Goal: Task Accomplishment & Management: Complete application form

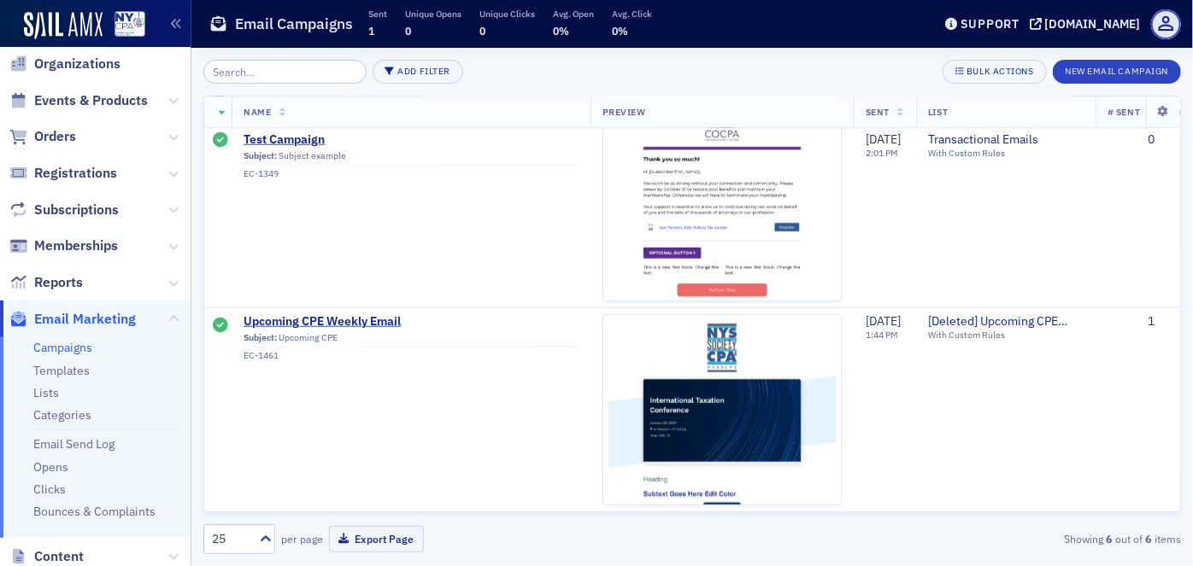
scroll to position [77, 0]
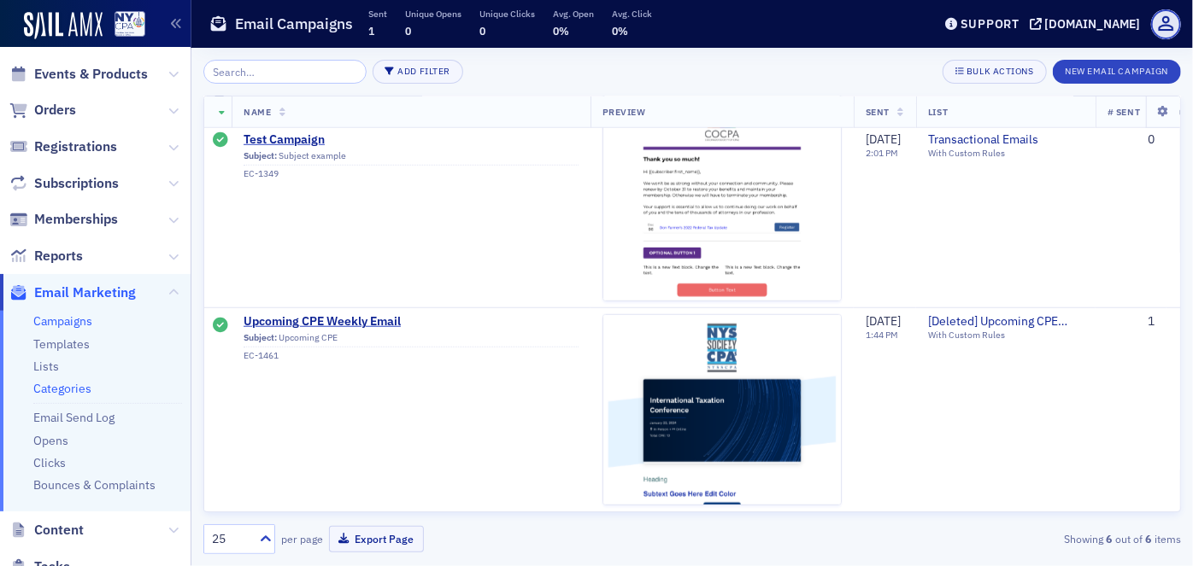
click at [57, 383] on link "Categories" at bounding box center [62, 388] width 58 height 15
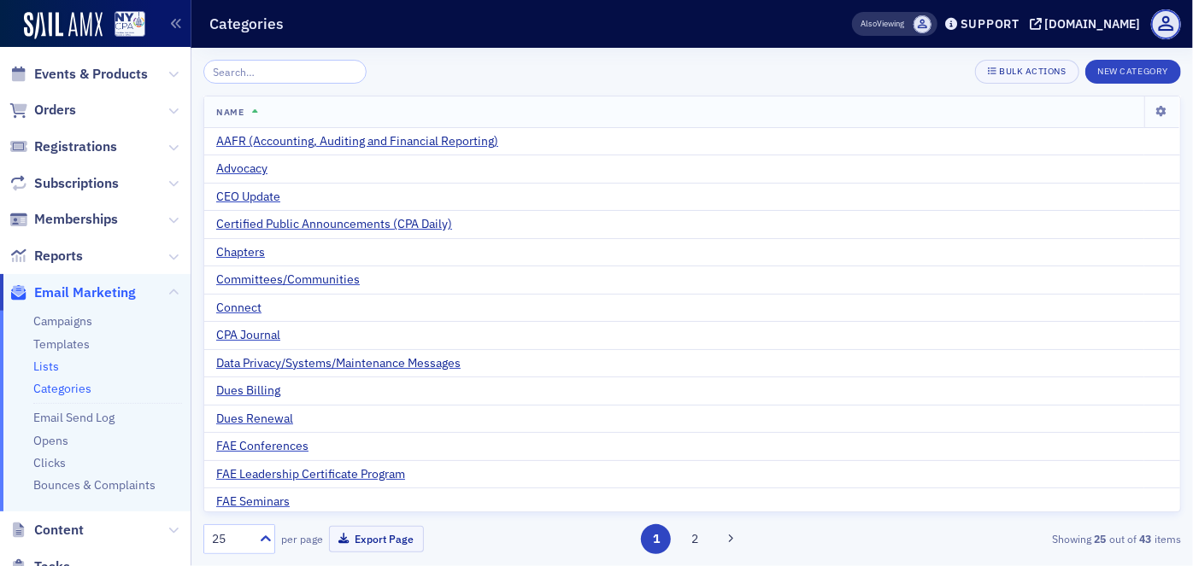
click at [51, 367] on link "Lists" at bounding box center [46, 366] width 26 height 15
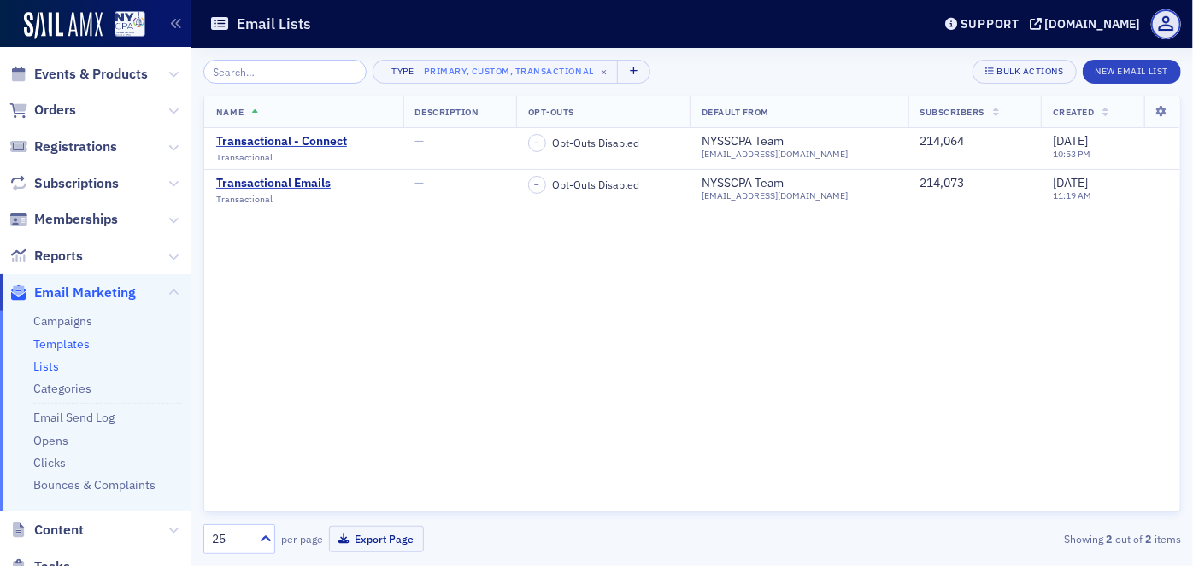
click at [56, 346] on link "Templates" at bounding box center [61, 344] width 56 height 15
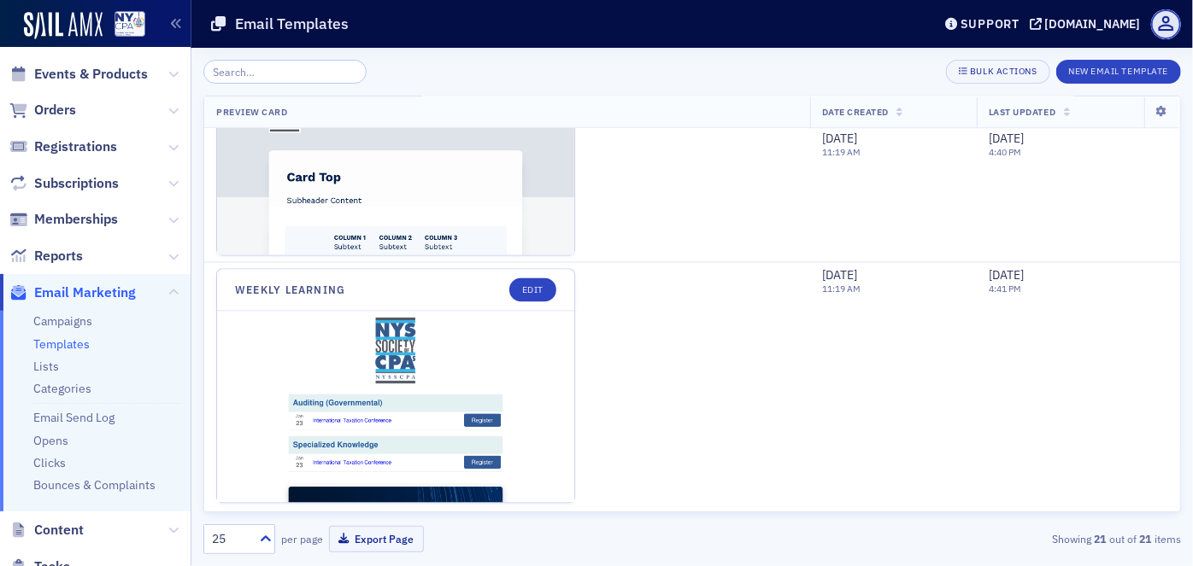
scroll to position [5076, 0]
click at [73, 324] on link "Campaigns" at bounding box center [62, 321] width 59 height 15
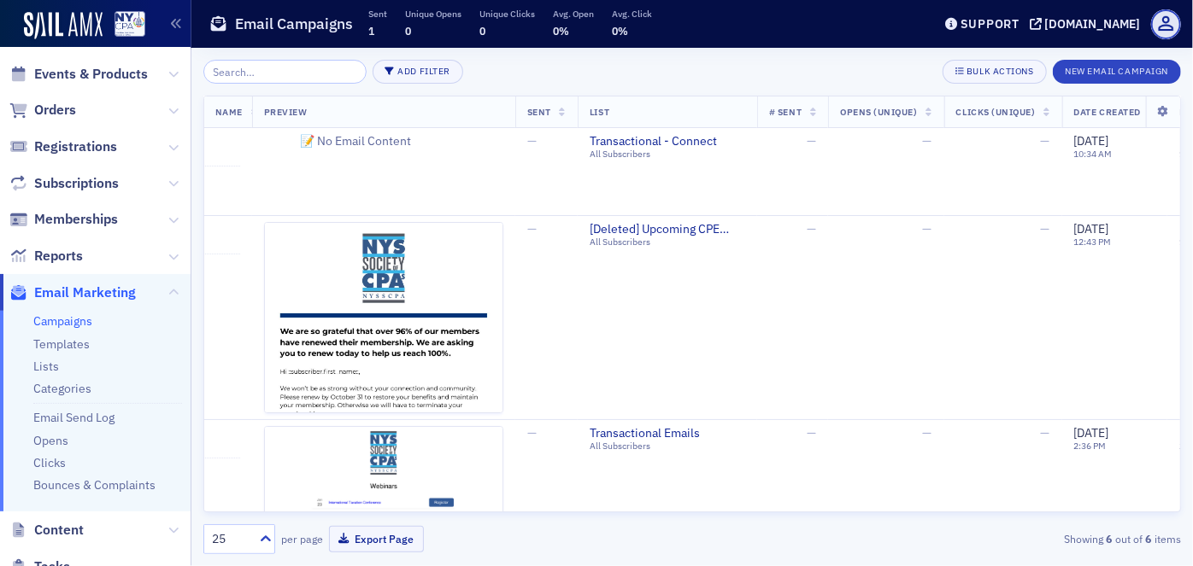
scroll to position [0, 512]
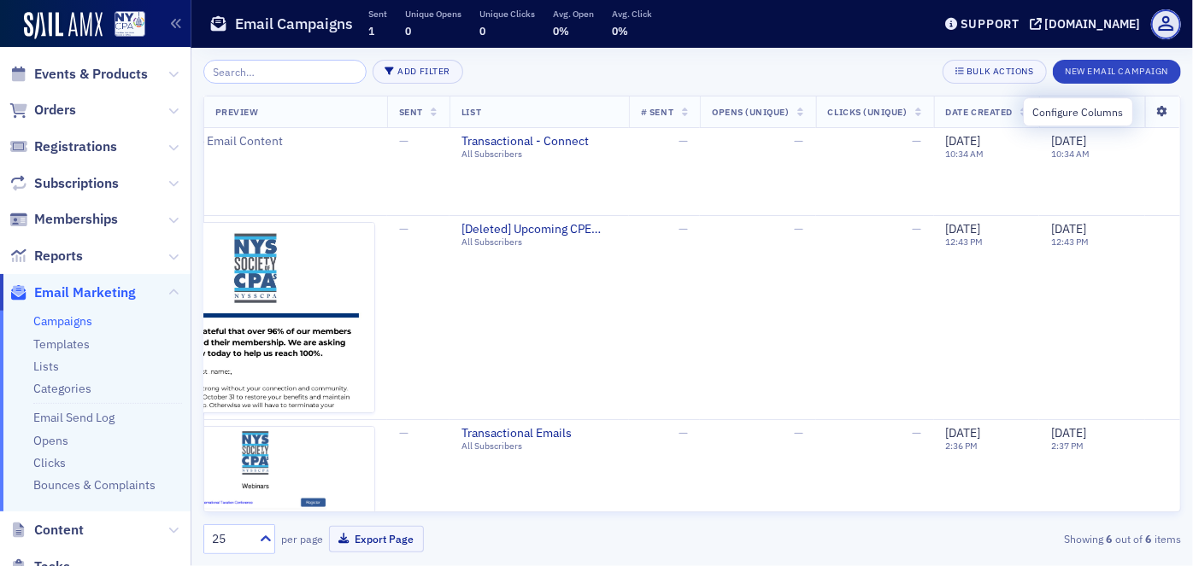
click at [1155, 112] on icon at bounding box center [1162, 112] width 35 height 10
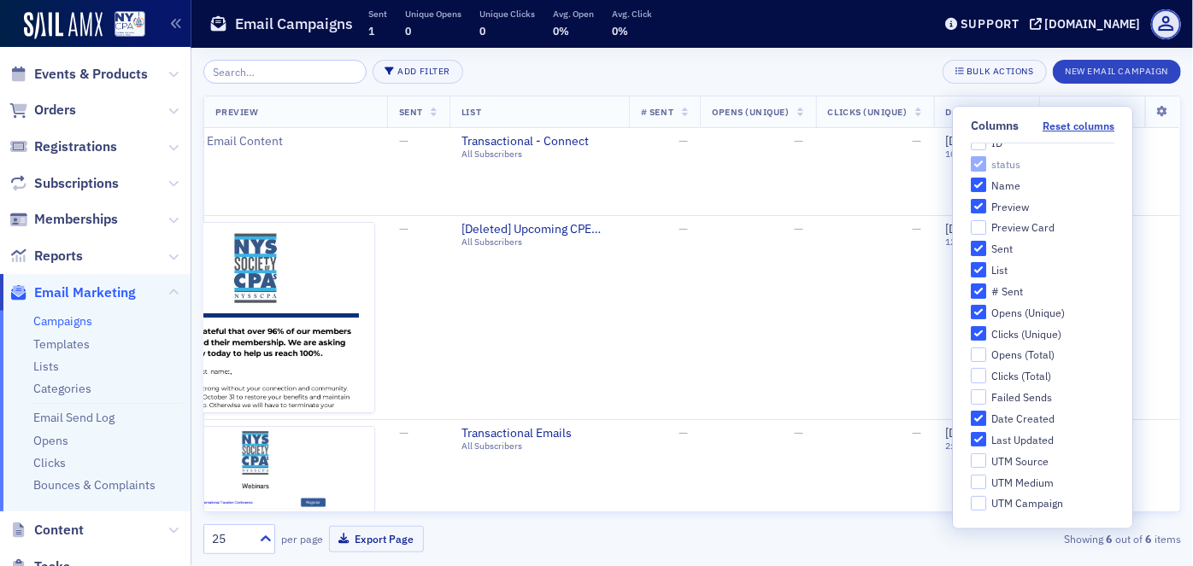
scroll to position [0, 0]
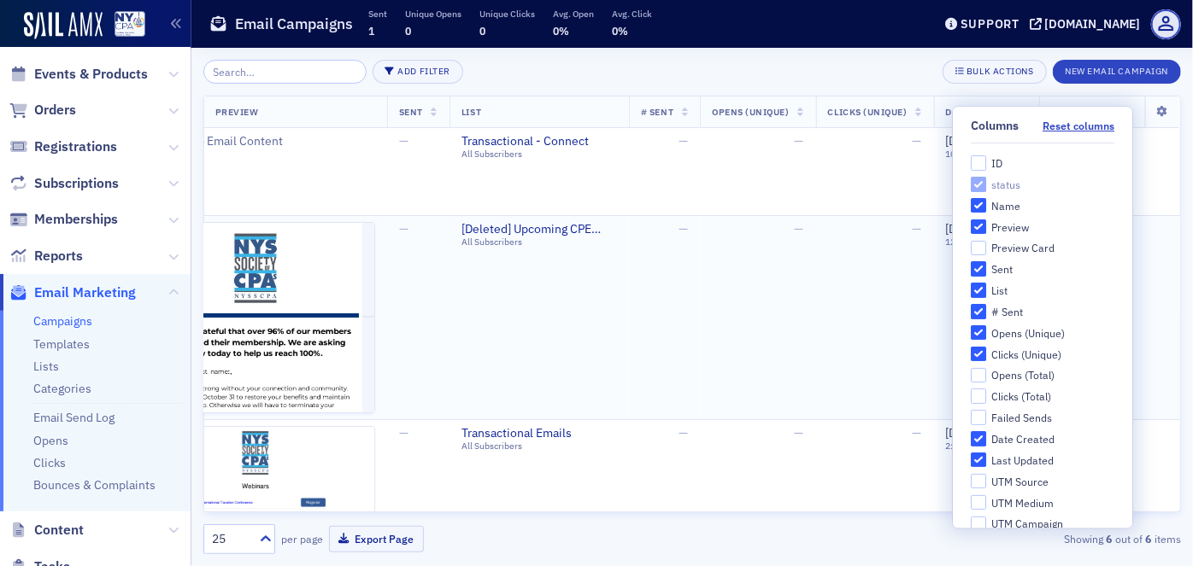
click at [1153, 255] on td "[DATE] 12:43 PM" at bounding box center [1109, 317] width 141 height 204
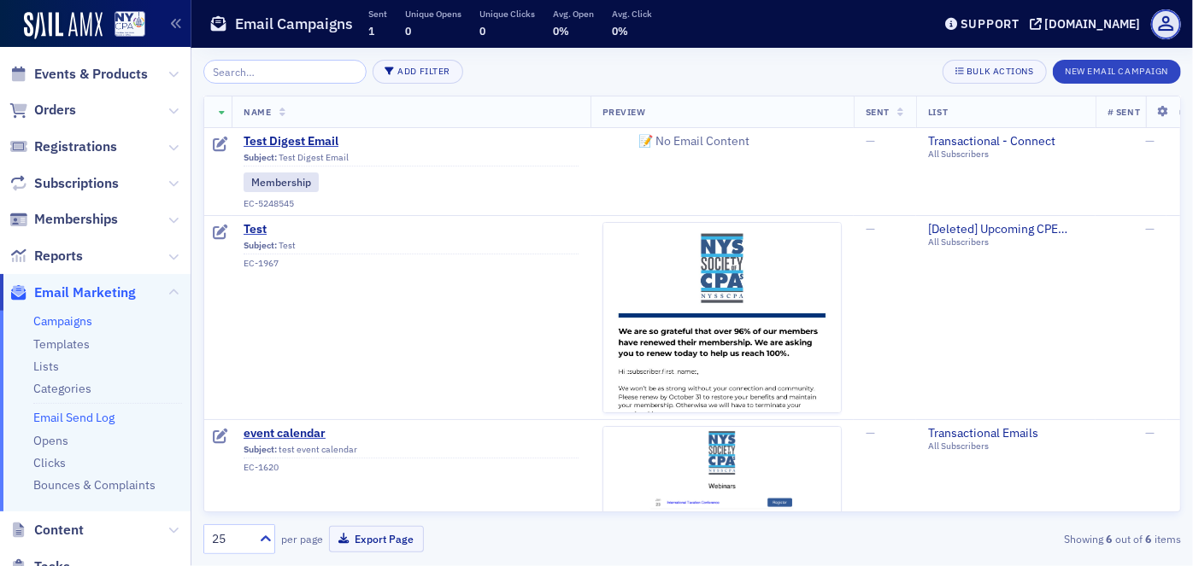
click at [83, 414] on link "Email Send Log" at bounding box center [73, 417] width 81 height 15
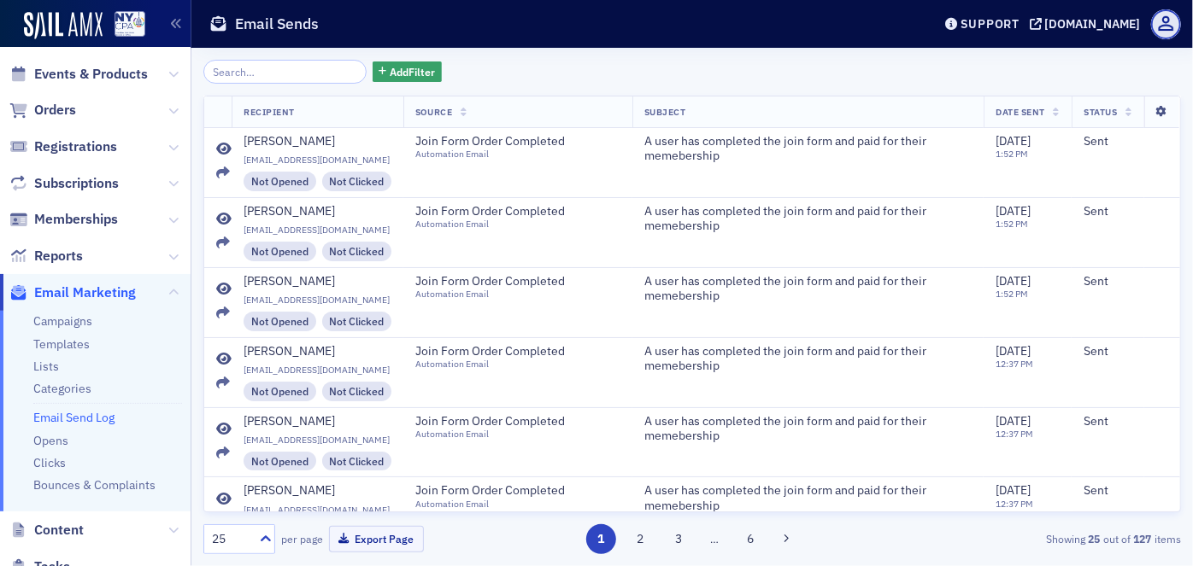
click at [1149, 112] on icon at bounding box center [1161, 112] width 35 height 10
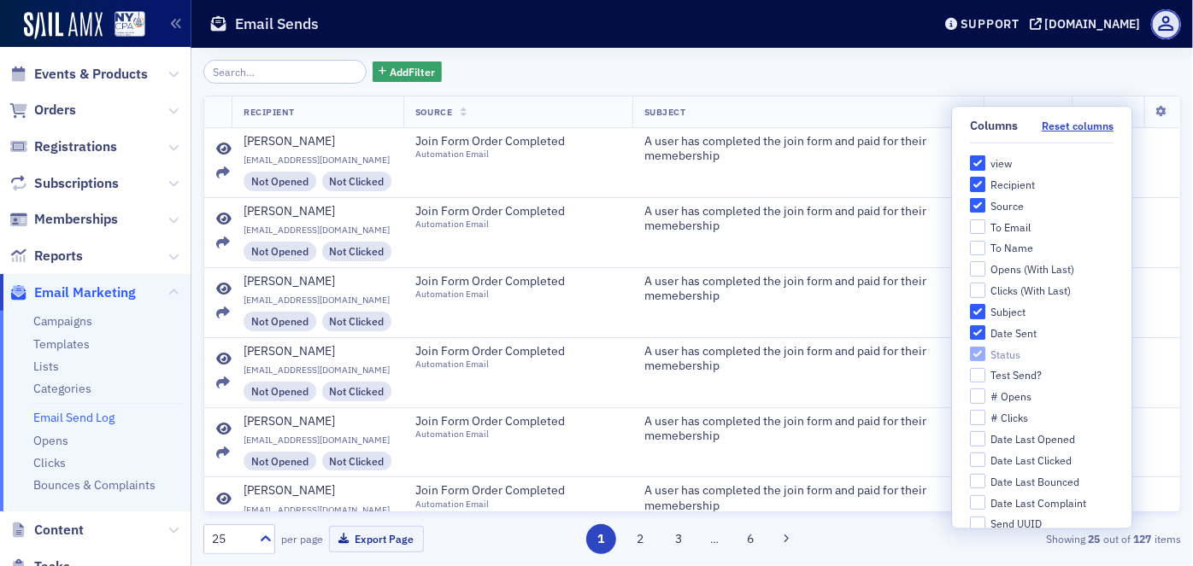
click at [808, 74] on div "Add Filter" at bounding box center [691, 72] width 977 height 24
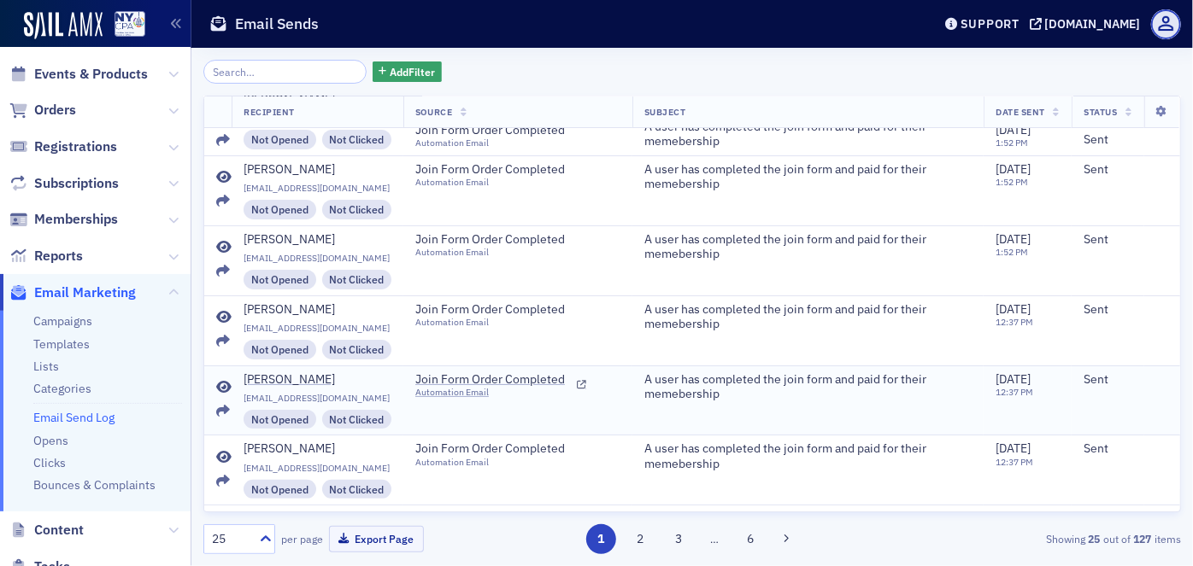
scroll to position [77, 0]
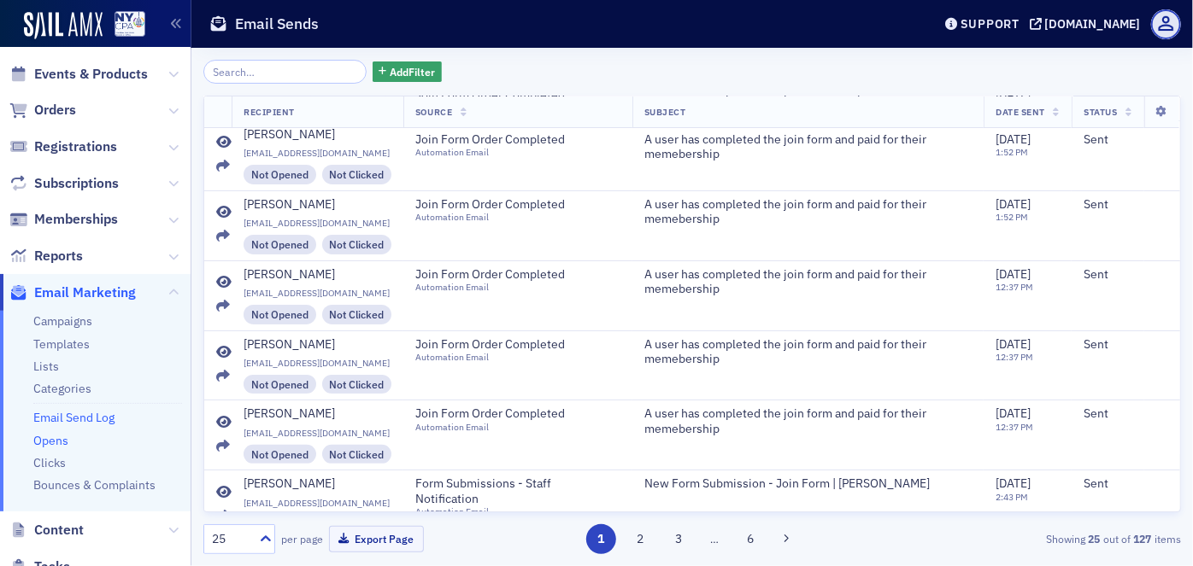
click at [52, 440] on link "Opens" at bounding box center [50, 440] width 35 height 15
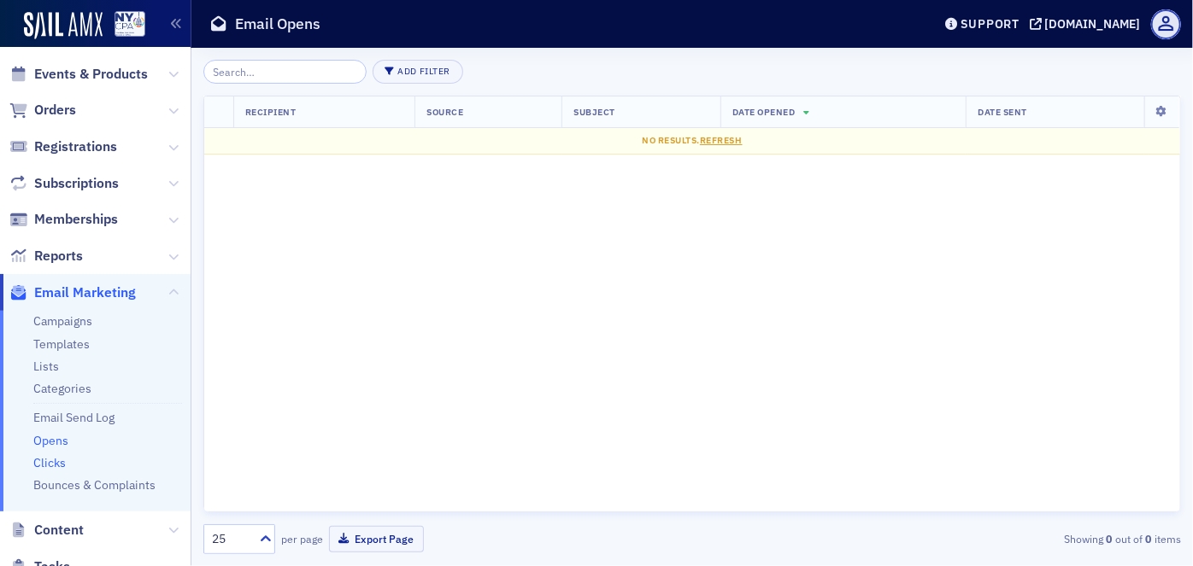
click at [53, 465] on link "Clicks" at bounding box center [49, 462] width 32 height 15
click at [80, 484] on link "Bounces & Complaints" at bounding box center [94, 485] width 122 height 15
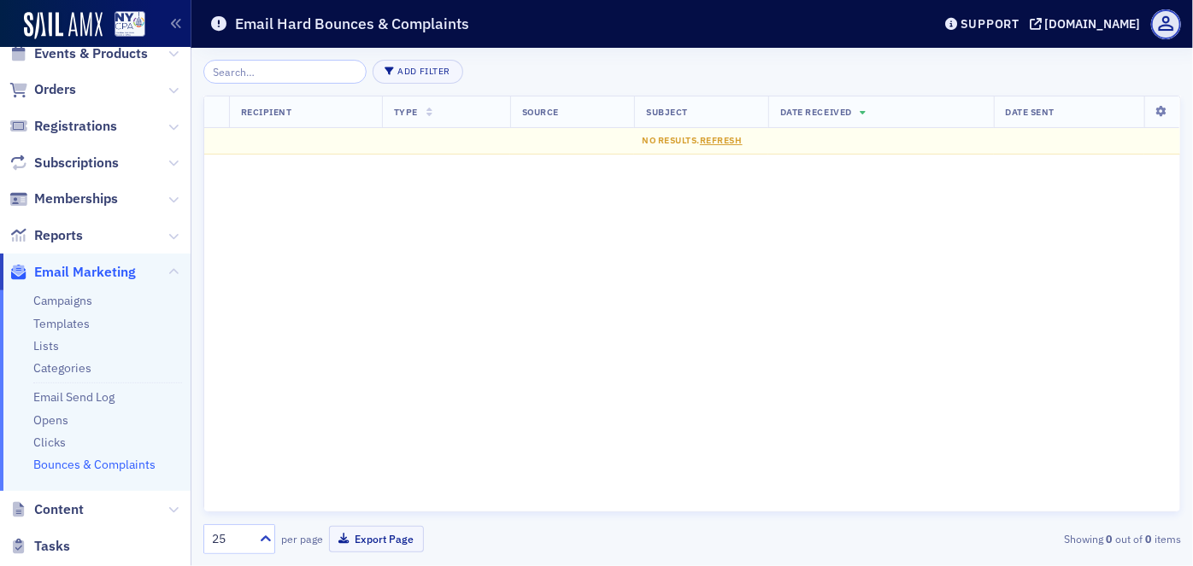
scroll to position [97, 0]
click at [68, 323] on link "Templates" at bounding box center [61, 324] width 56 height 15
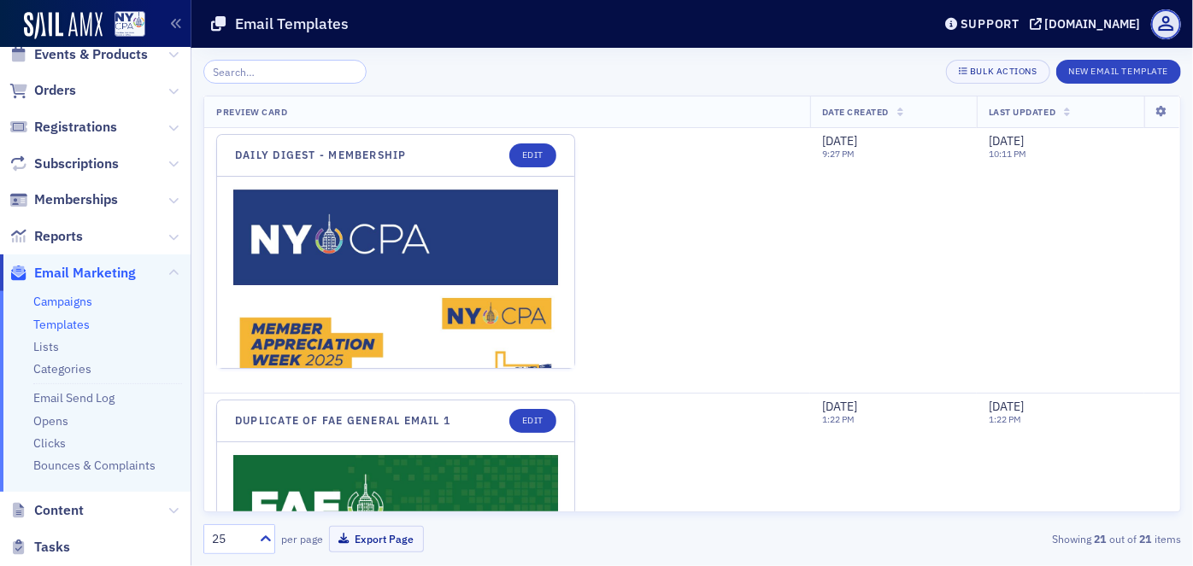
click at [73, 306] on link "Campaigns" at bounding box center [62, 301] width 59 height 15
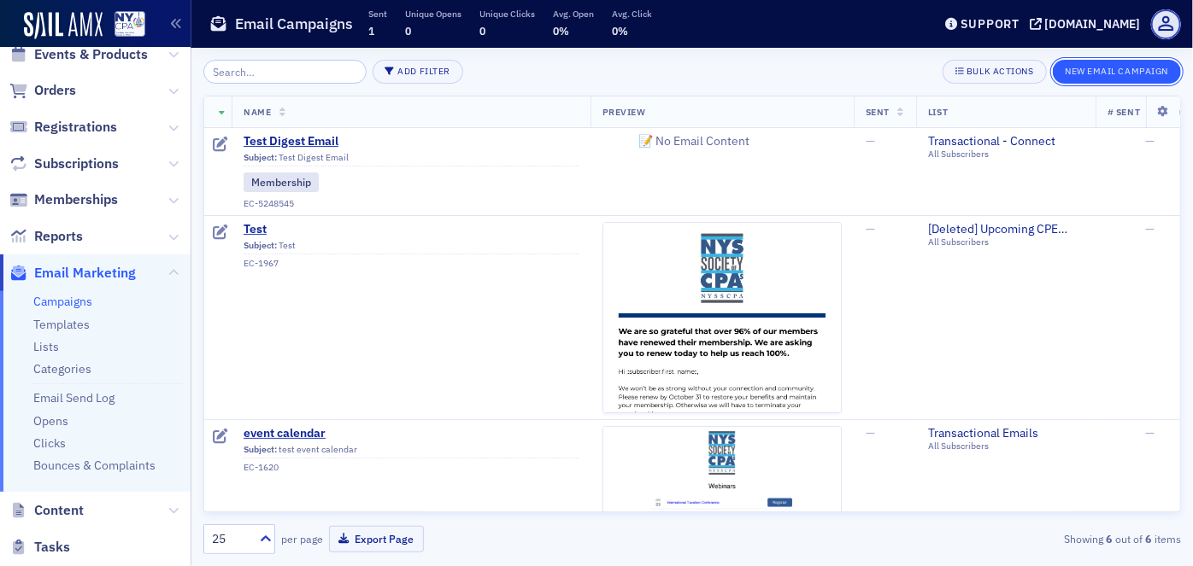
click at [1100, 73] on button "New Email Campaign" at bounding box center [1117, 72] width 128 height 24
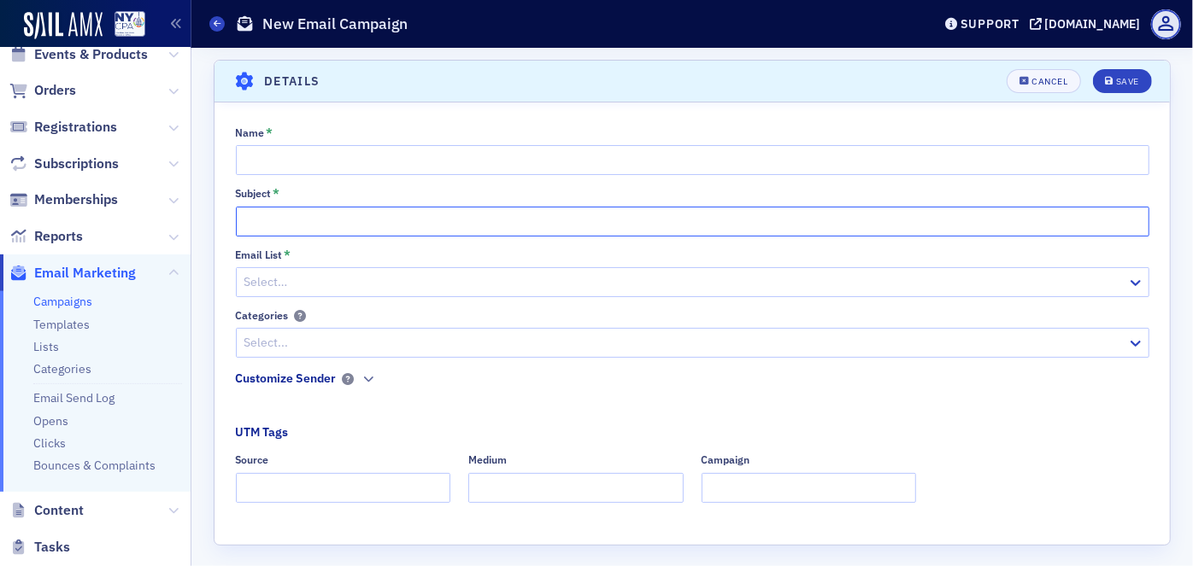
click at [300, 222] on input "Subject *" at bounding box center [692, 222] width 913 height 30
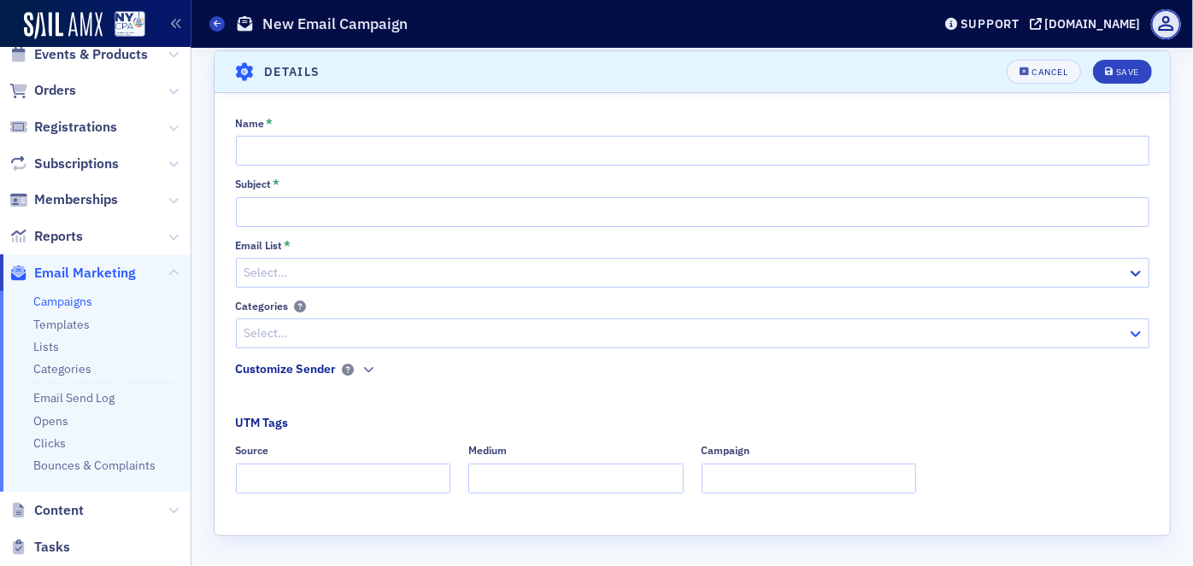
click at [1128, 340] on icon at bounding box center [1135, 334] width 17 height 17
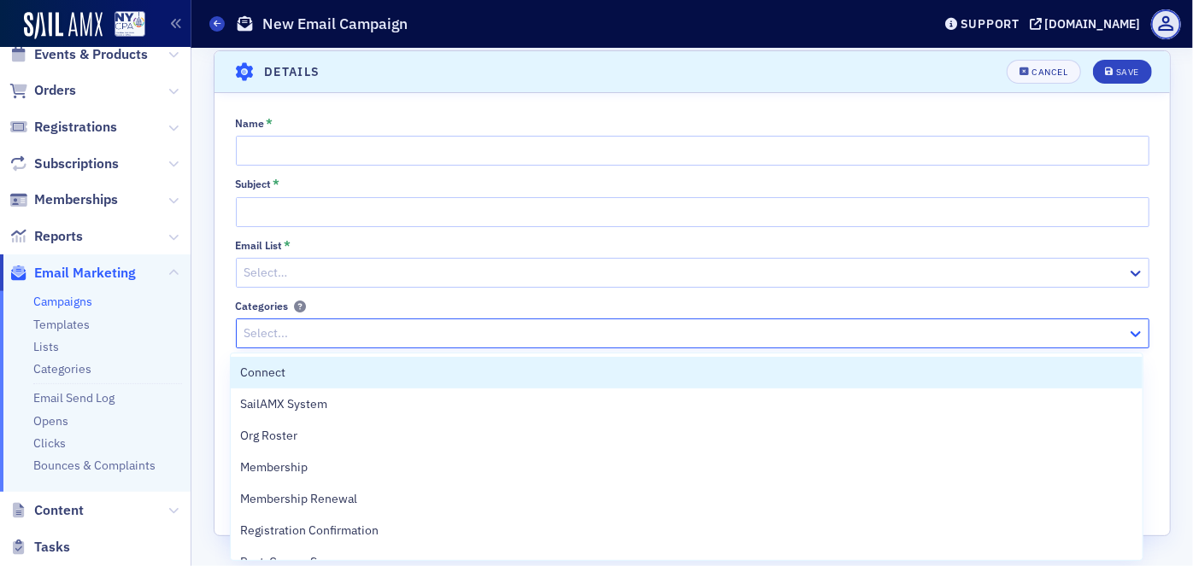
click at [1128, 340] on icon at bounding box center [1135, 334] width 17 height 17
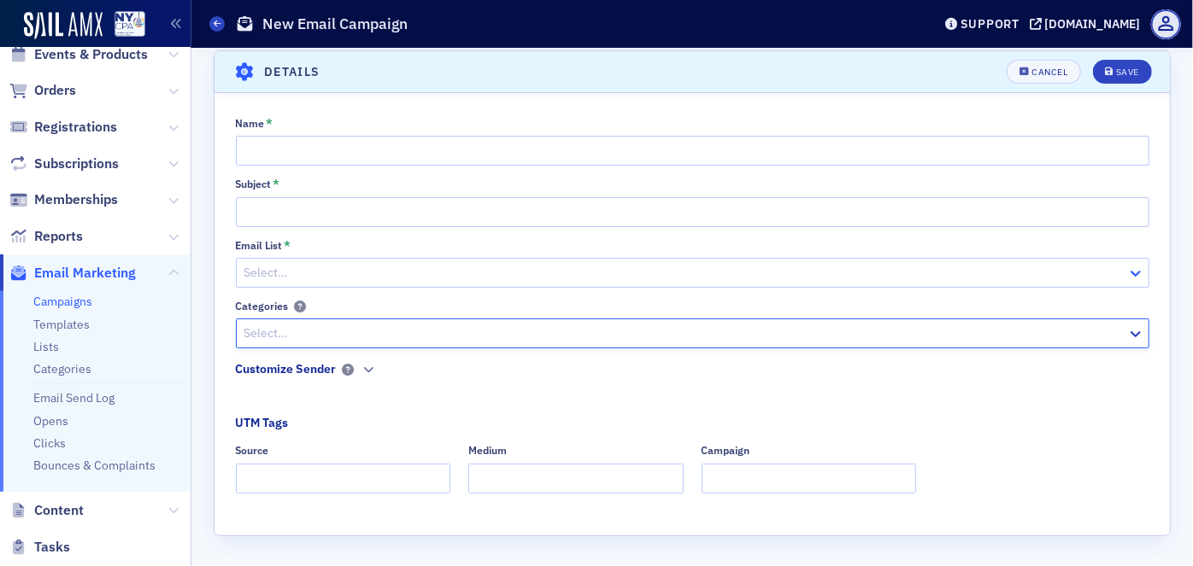
click at [1135, 269] on icon at bounding box center [1135, 273] width 17 height 17
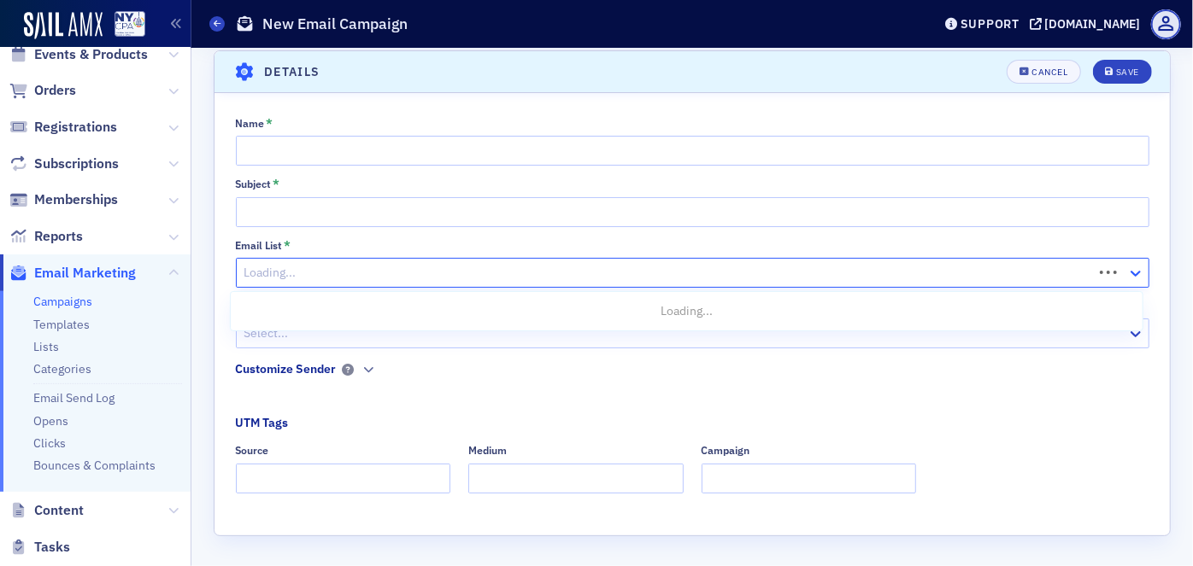
click at [1135, 269] on icon at bounding box center [1135, 273] width 17 height 17
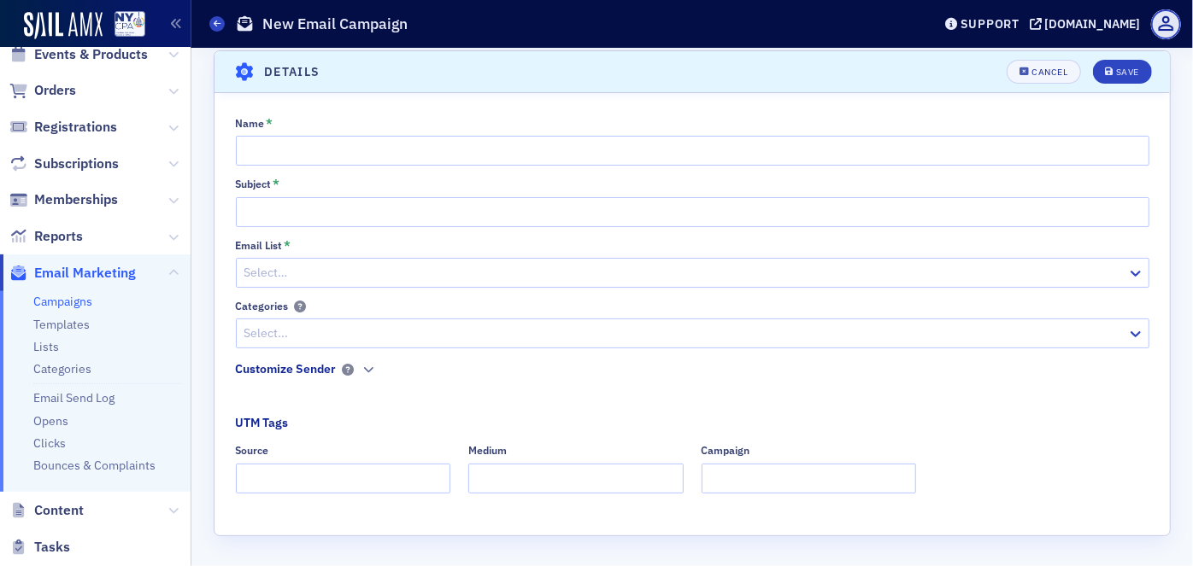
click at [236, 73] on icon at bounding box center [243, 72] width 22 height 18
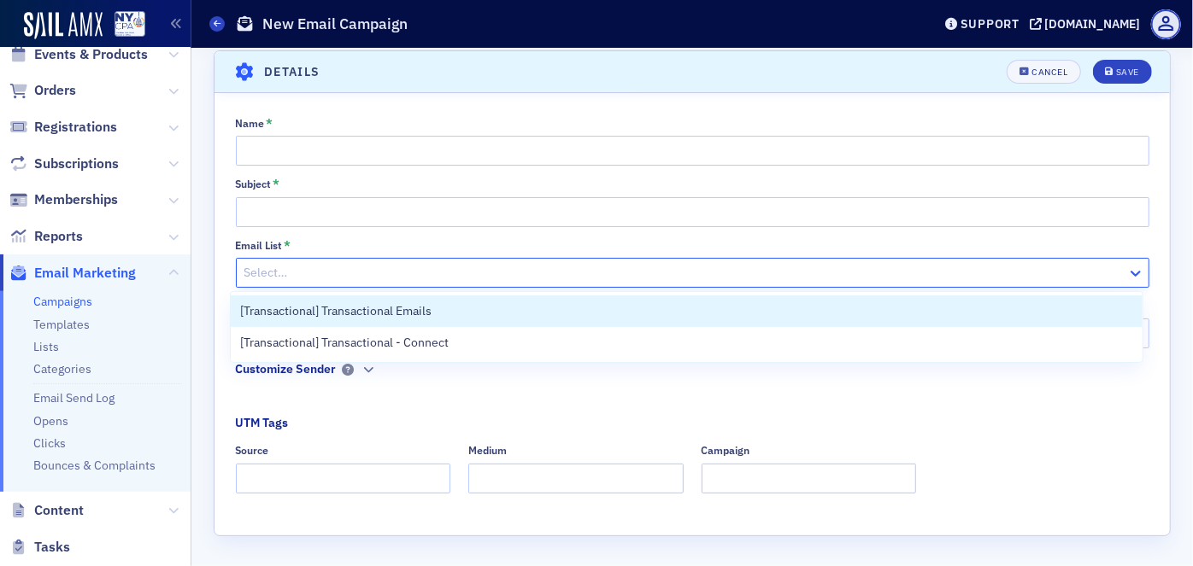
click at [1132, 270] on icon at bounding box center [1135, 273] width 17 height 17
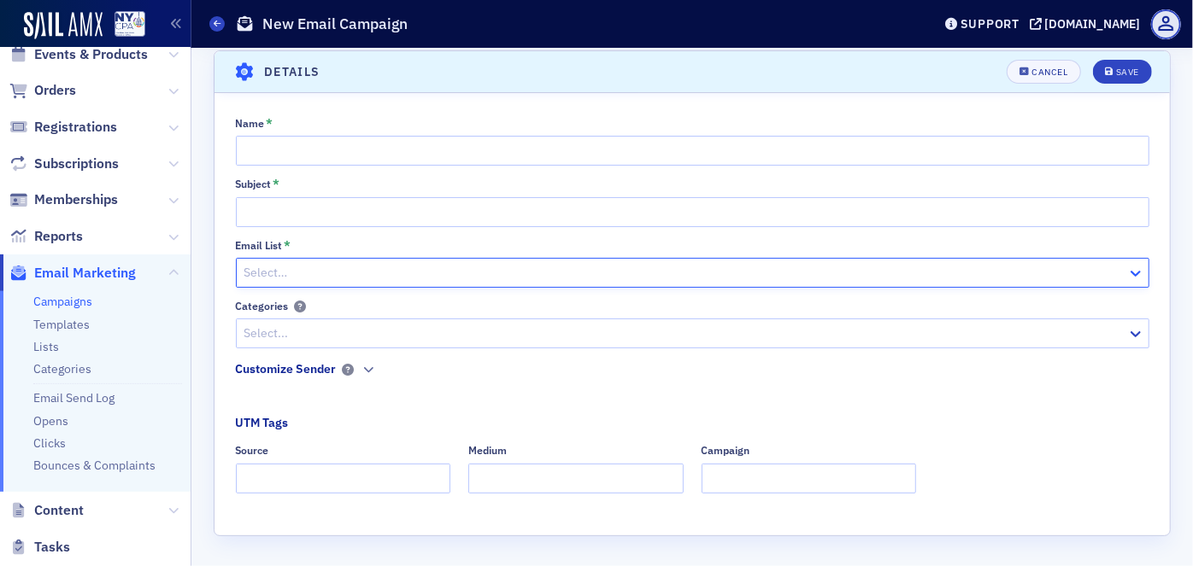
click at [1132, 270] on icon at bounding box center [1135, 273] width 17 height 17
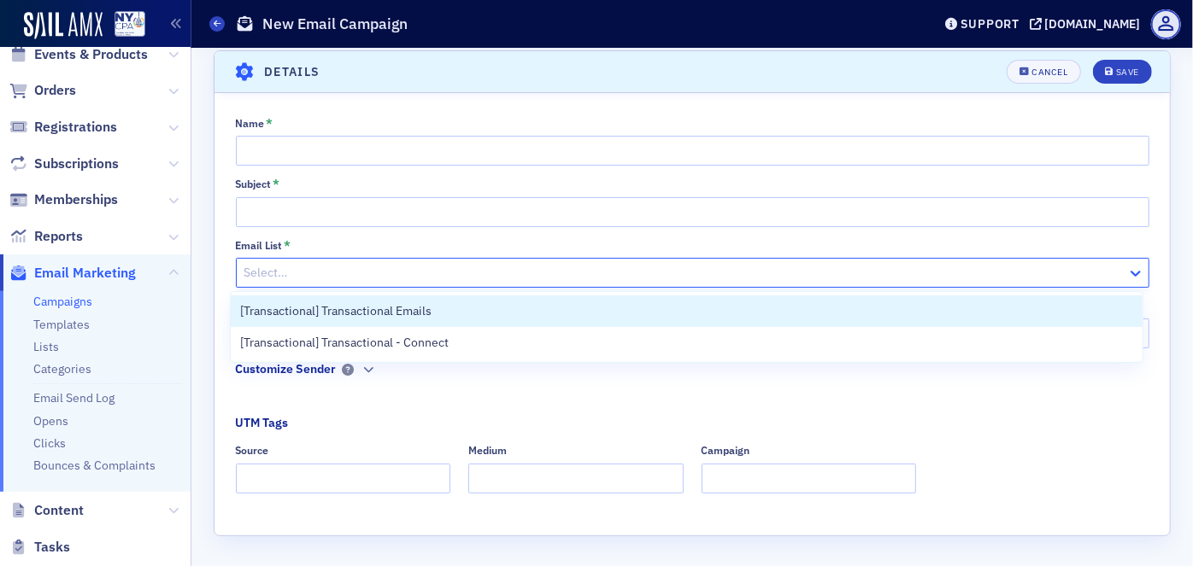
click at [1129, 275] on icon at bounding box center [1135, 273] width 17 height 17
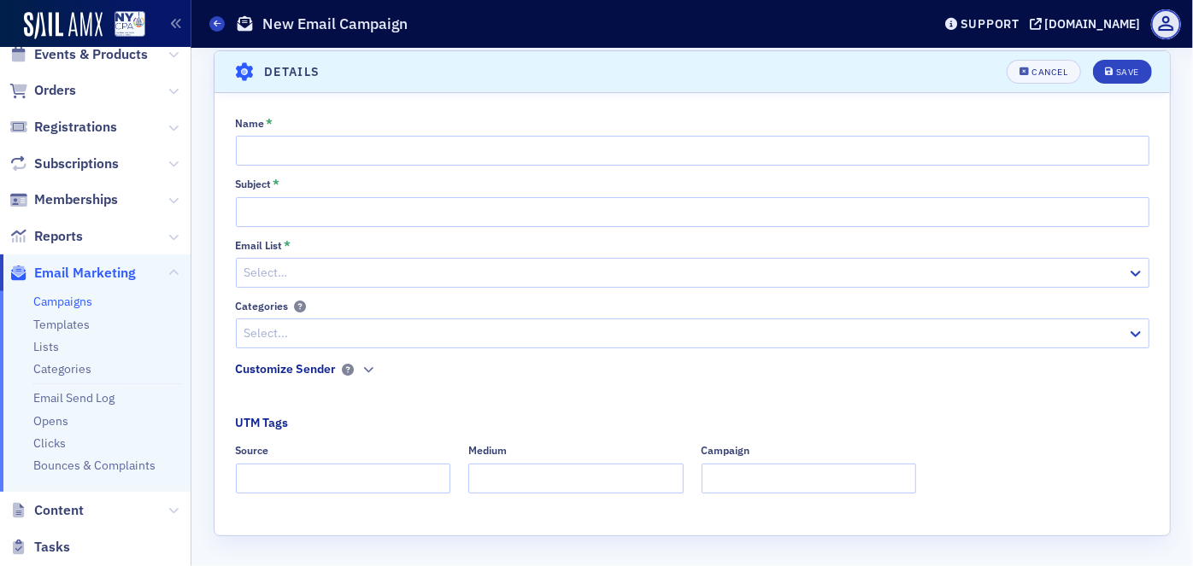
click at [1159, 306] on div "Name * Subject * Email List * Select… Categories Select... Customize Sender UTM…" at bounding box center [691, 311] width 955 height 389
click at [71, 326] on link "Templates" at bounding box center [61, 324] width 56 height 15
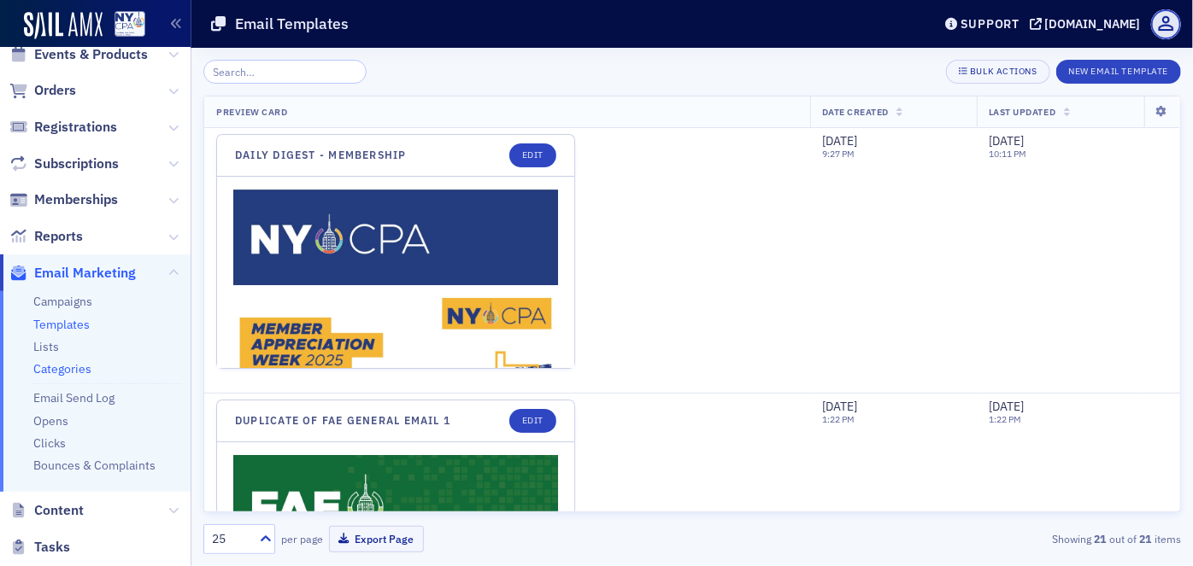
click at [73, 369] on link "Categories" at bounding box center [62, 368] width 58 height 15
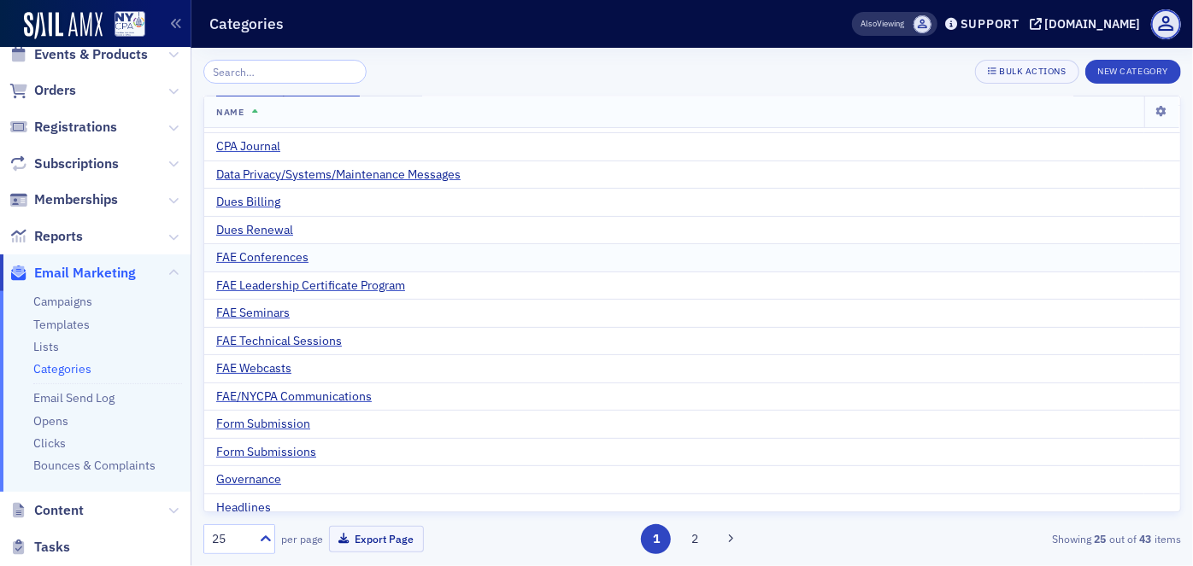
scroll to position [302, 0]
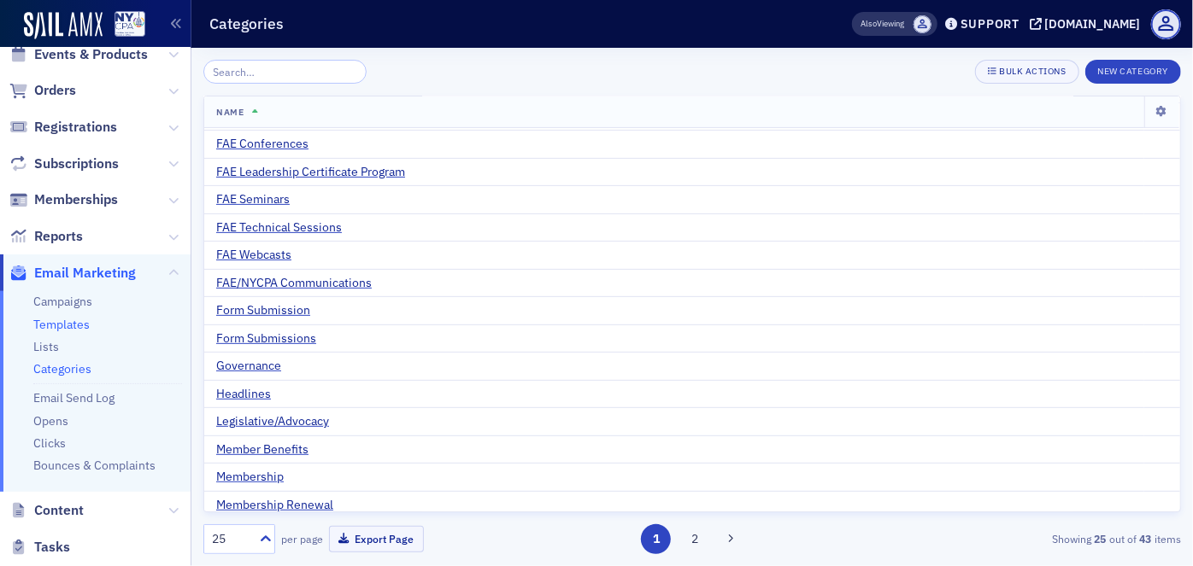
click at [56, 326] on link "Templates" at bounding box center [61, 324] width 56 height 15
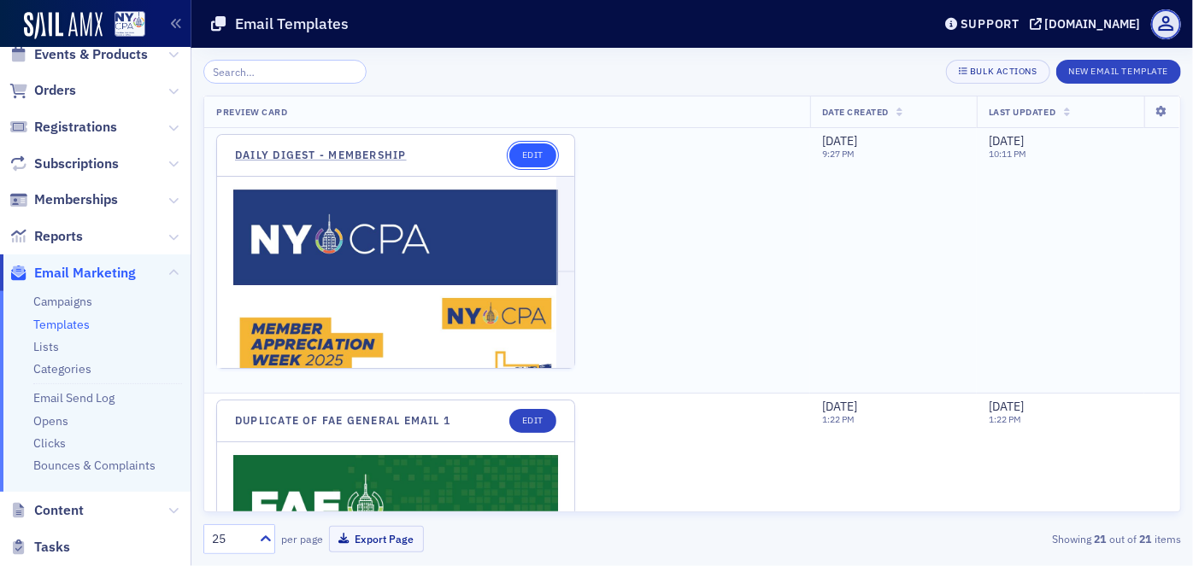
click at [524, 149] on link "Edit" at bounding box center [532, 156] width 47 height 24
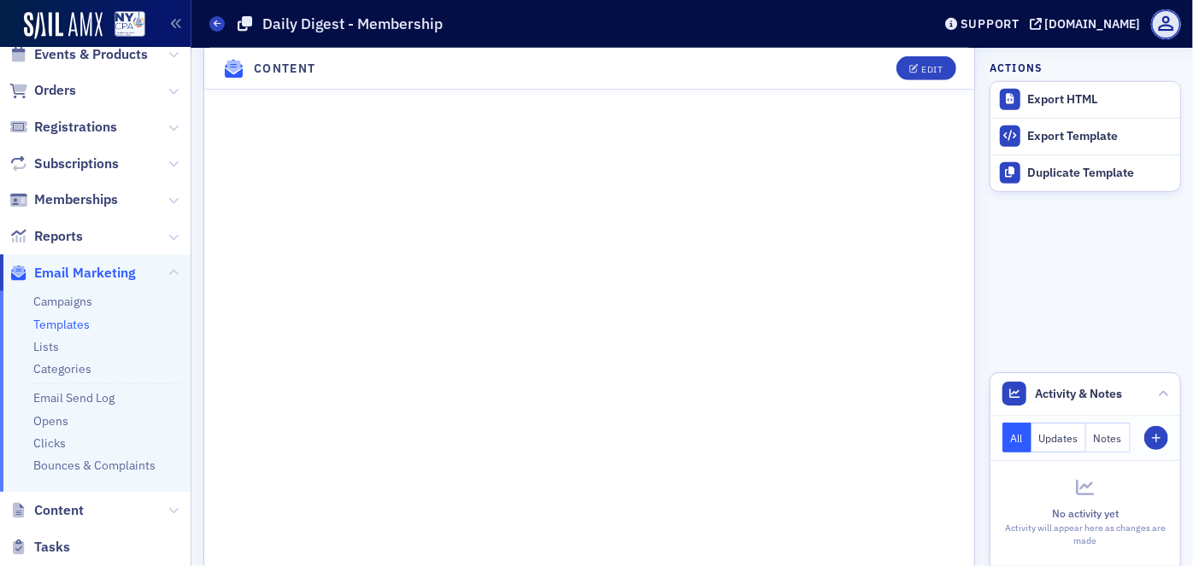
scroll to position [734, 0]
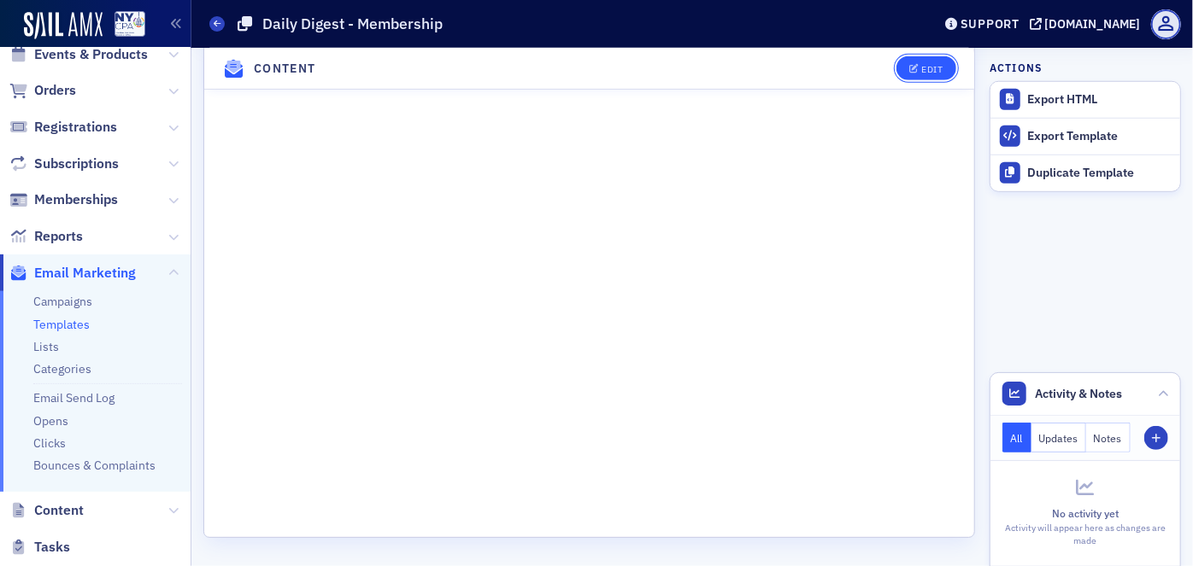
click at [924, 70] on div "Edit" at bounding box center [931, 68] width 21 height 9
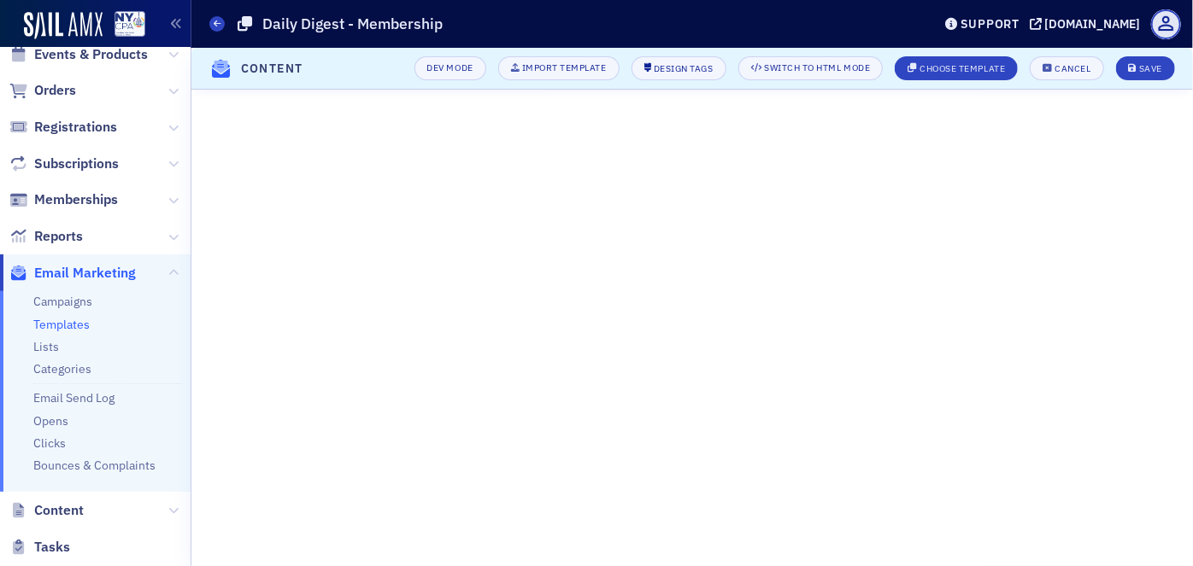
scroll to position [0, 0]
click at [783, 69] on div "Switch to HTML Mode" at bounding box center [817, 67] width 106 height 9
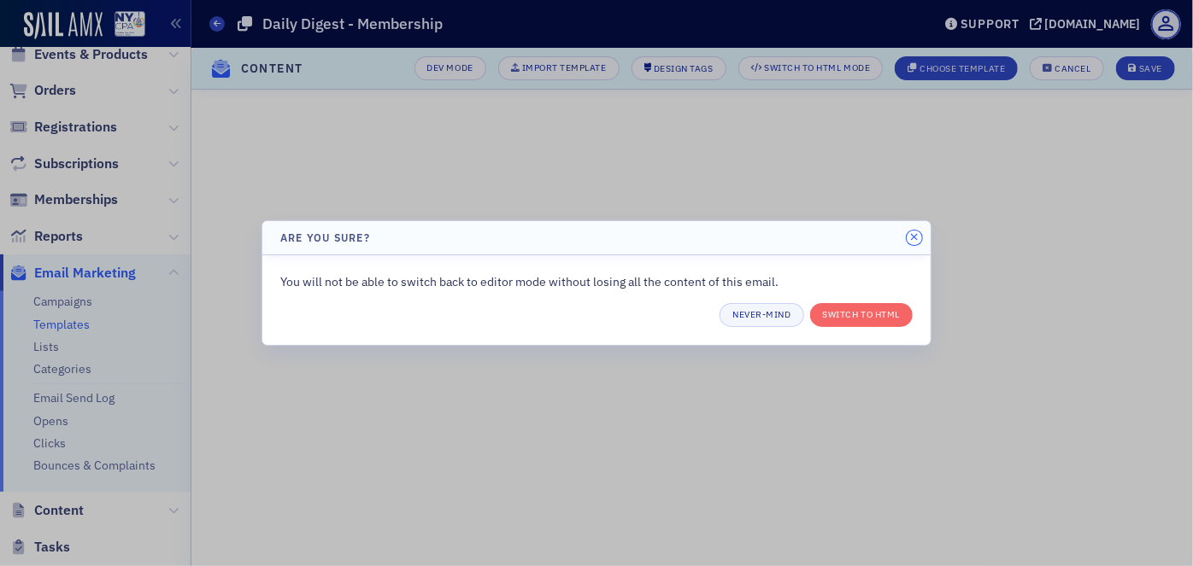
click at [913, 238] on icon "button" at bounding box center [914, 237] width 8 height 10
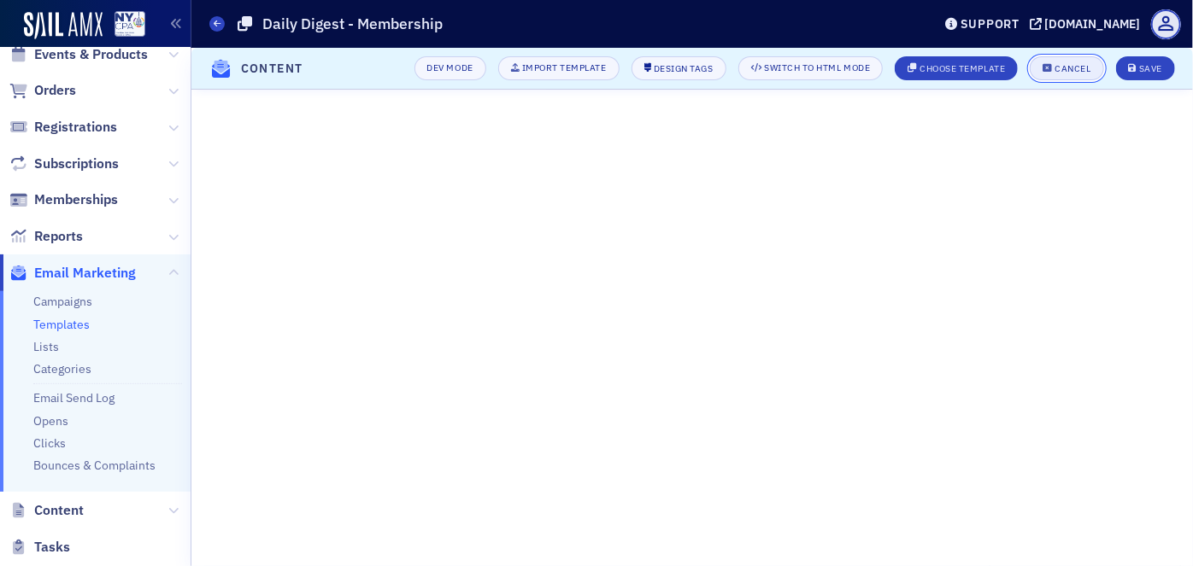
click at [1067, 67] on div "Cancel" at bounding box center [1073, 68] width 36 height 9
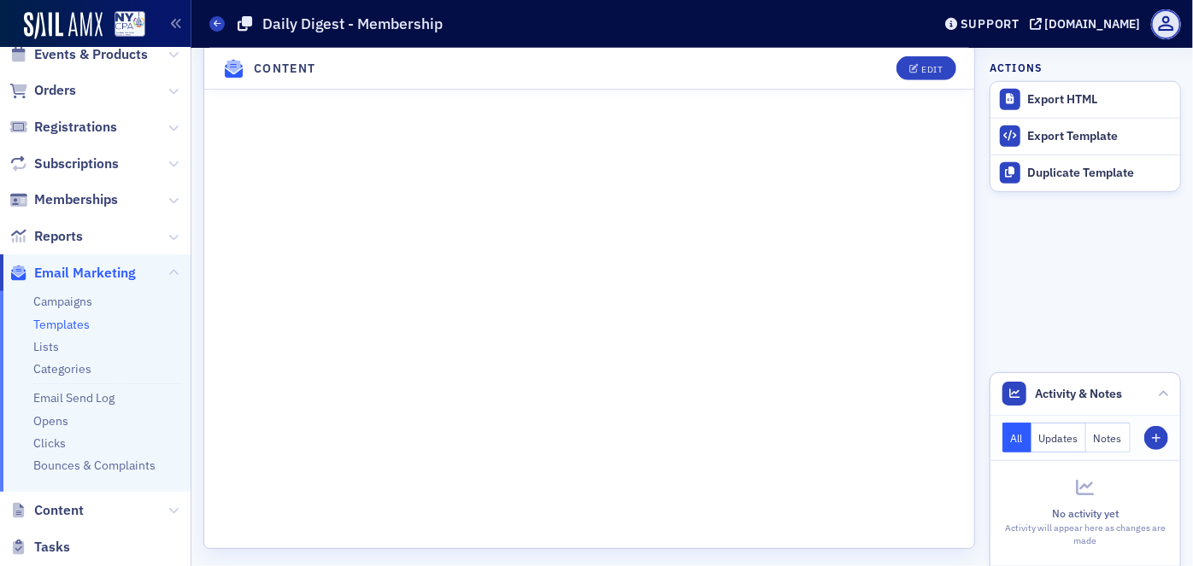
scroll to position [734, 0]
click at [1167, 19] on span at bounding box center [1166, 24] width 30 height 30
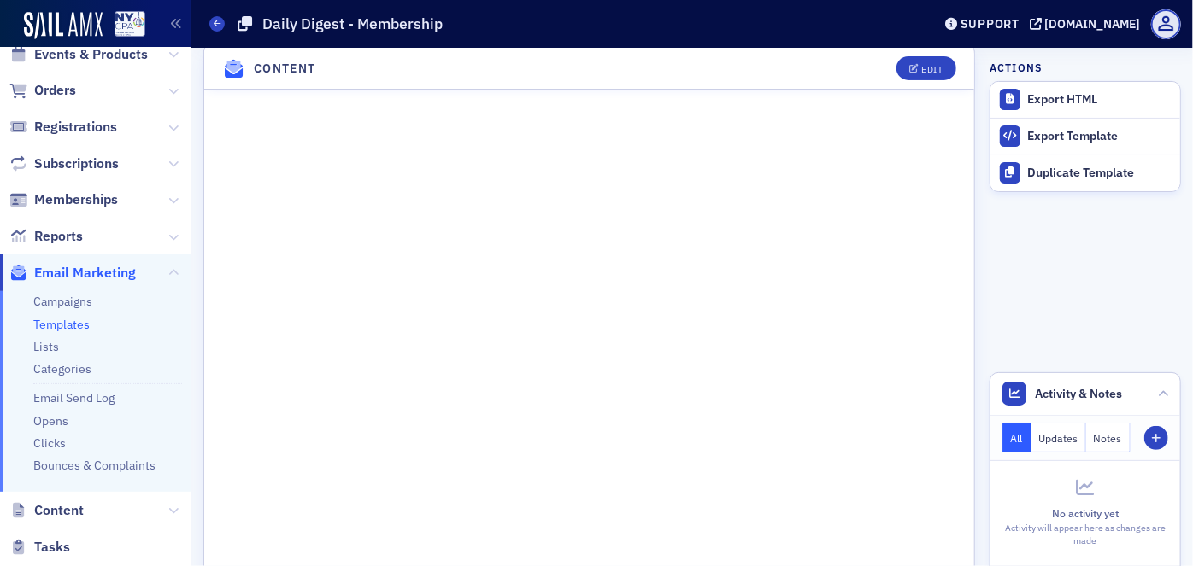
scroll to position [0, 0]
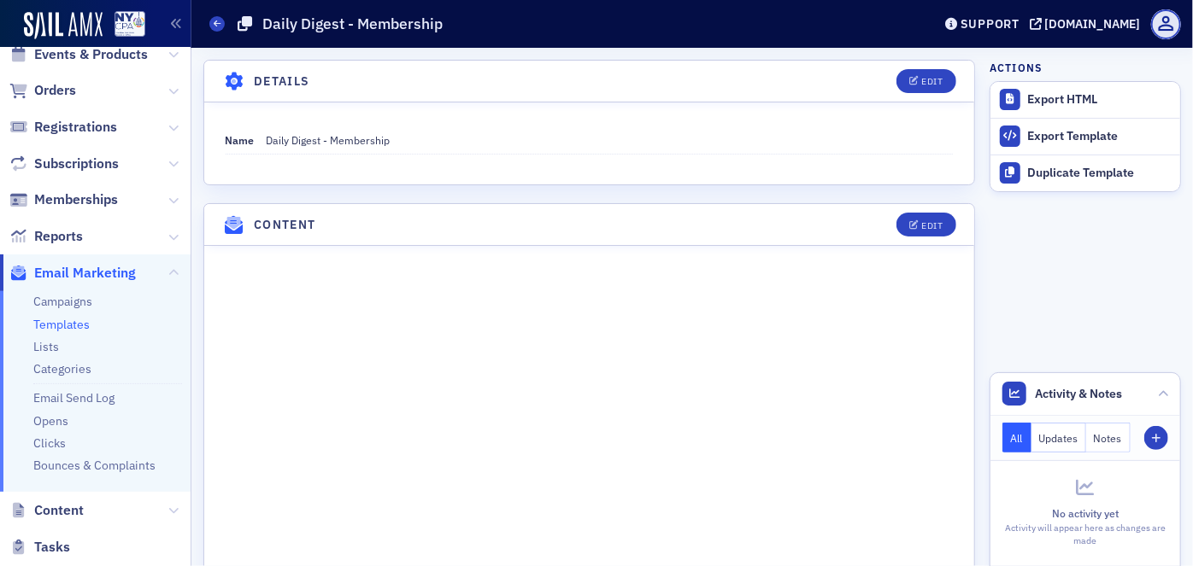
click at [234, 79] on icon at bounding box center [233, 82] width 22 height 18
click at [232, 80] on icon at bounding box center [233, 82] width 22 height 18
click at [74, 304] on link "Campaigns" at bounding box center [62, 301] width 59 height 15
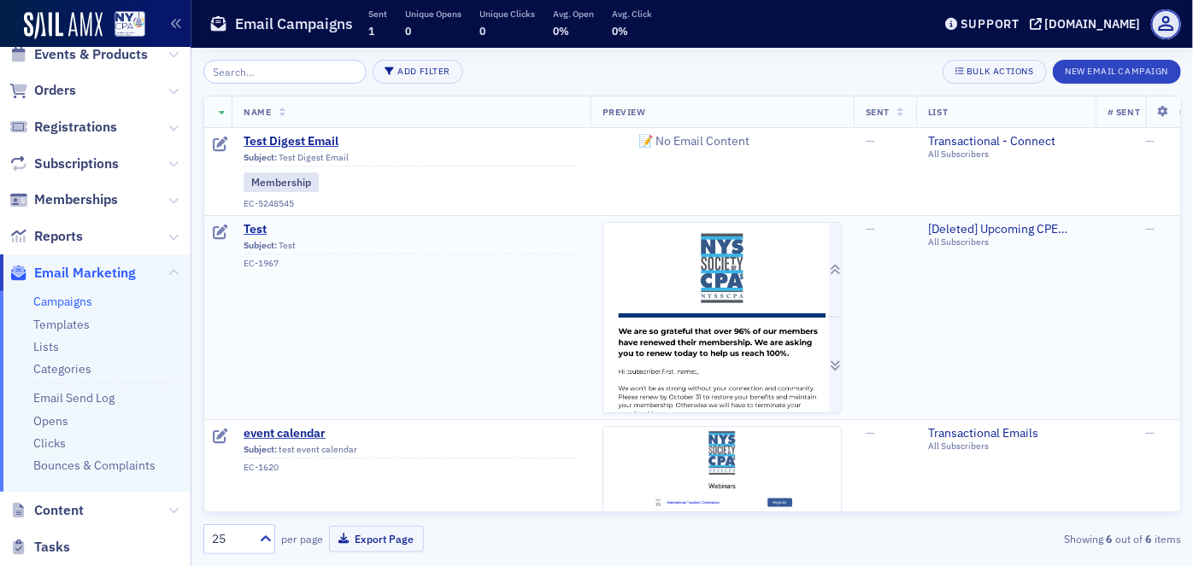
click at [706, 335] on img at bounding box center [722, 482] width 238 height 519
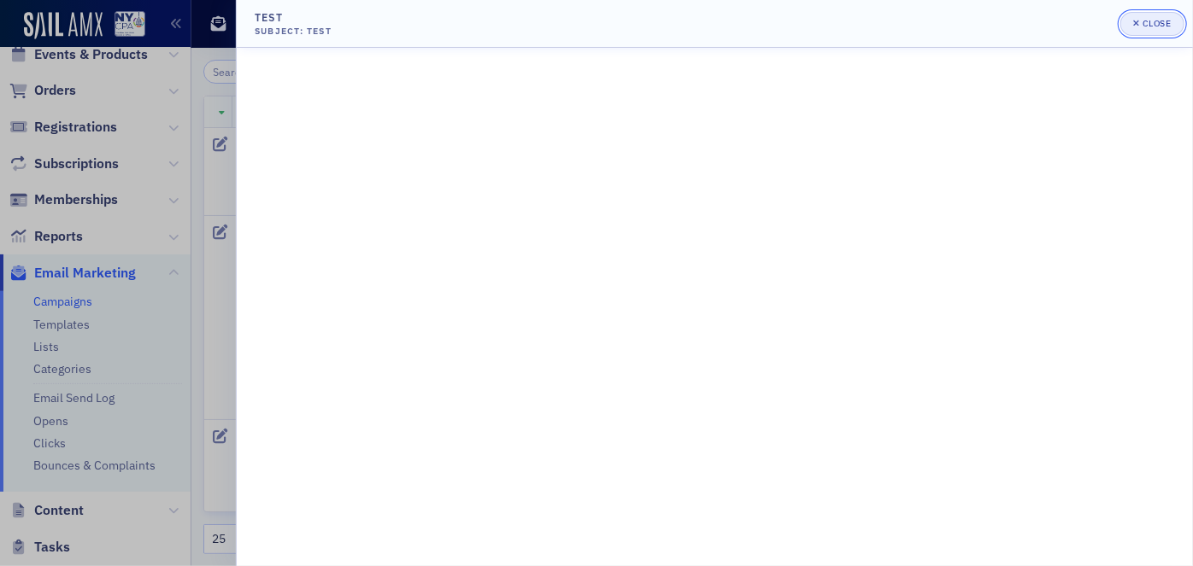
click at [1136, 21] on icon "button" at bounding box center [1136, 23] width 7 height 9
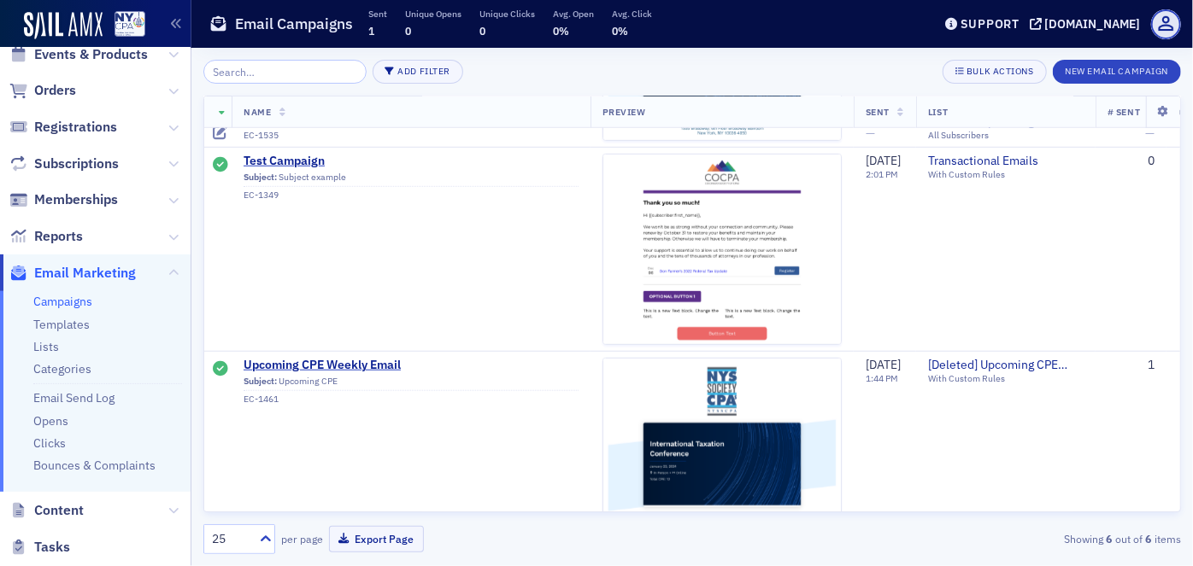
scroll to position [644, 0]
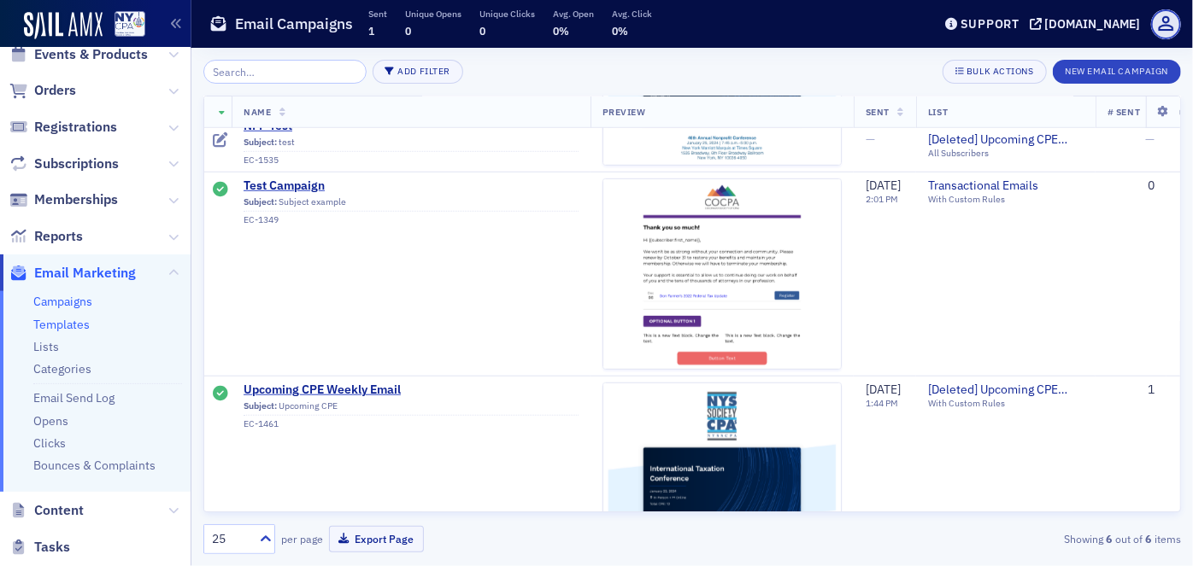
click at [56, 320] on link "Templates" at bounding box center [61, 324] width 56 height 15
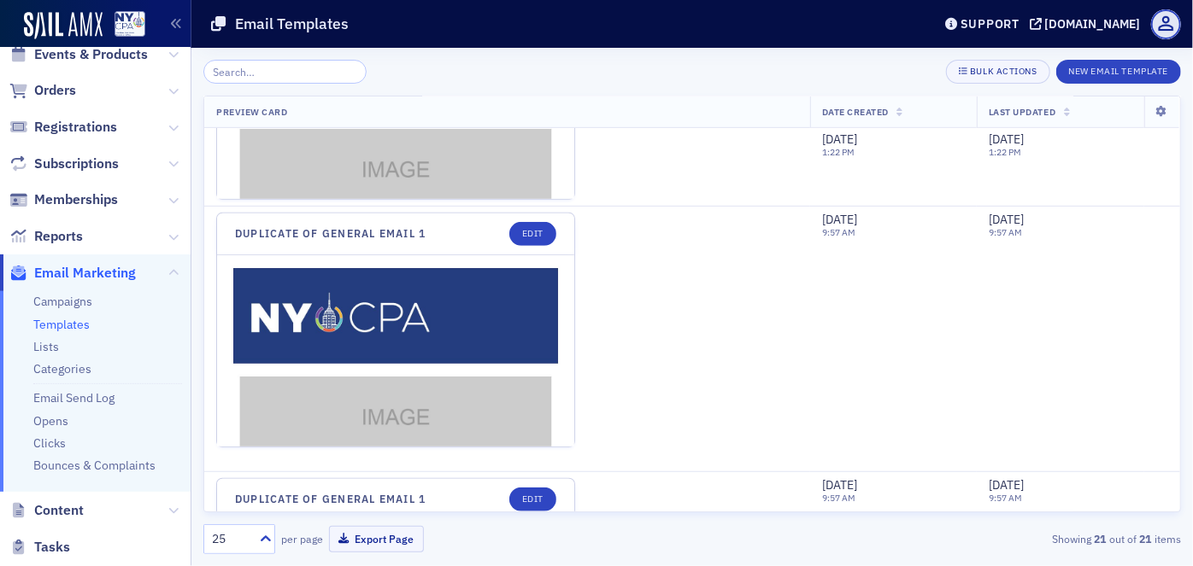
scroll to position [466, 0]
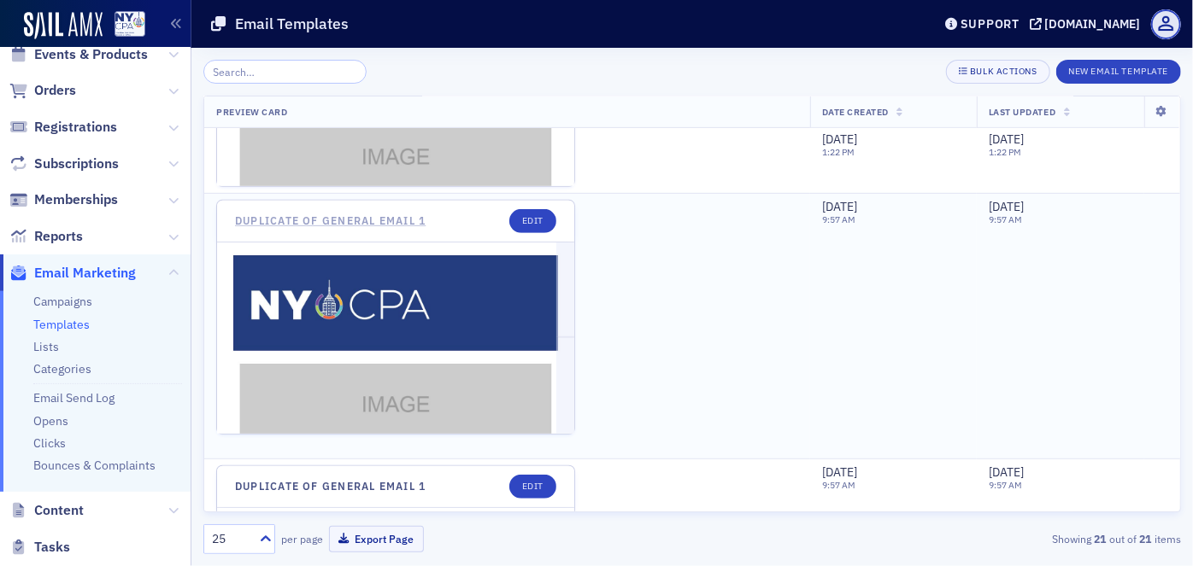
click at [398, 218] on link "Duplicate of General Email 1" at bounding box center [330, 220] width 191 height 13
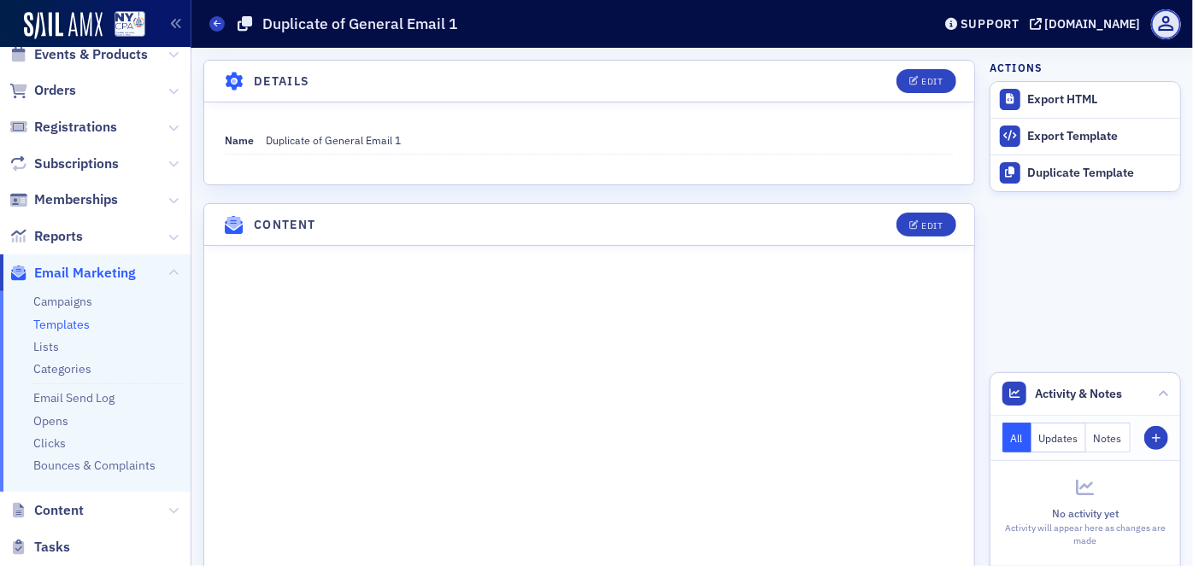
click at [66, 323] on link "Templates" at bounding box center [61, 324] width 56 height 15
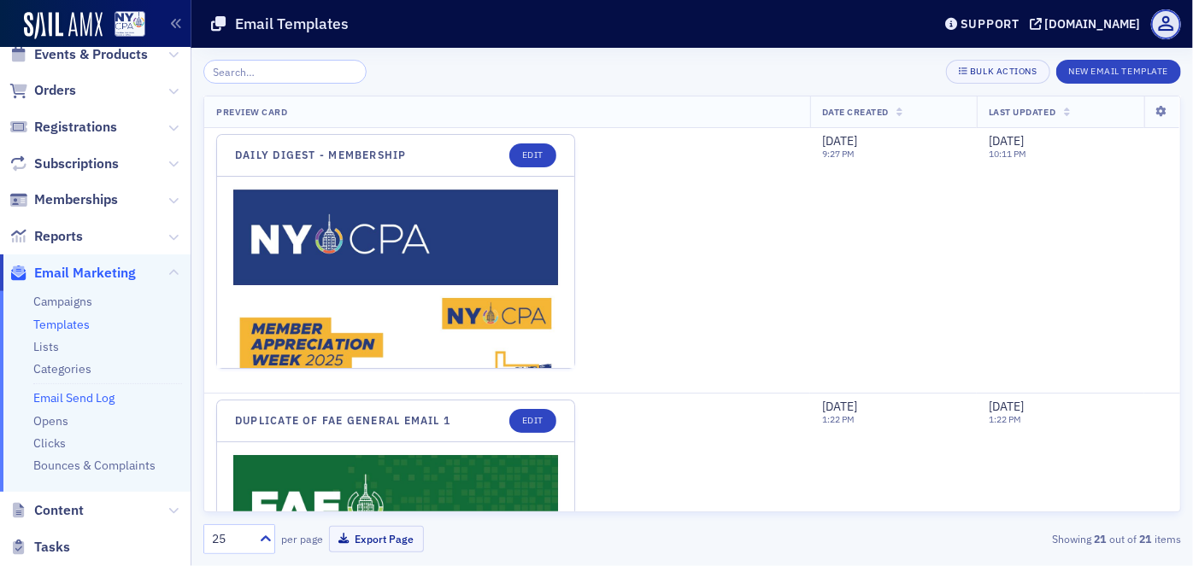
click at [94, 398] on link "Email Send Log" at bounding box center [73, 397] width 81 height 15
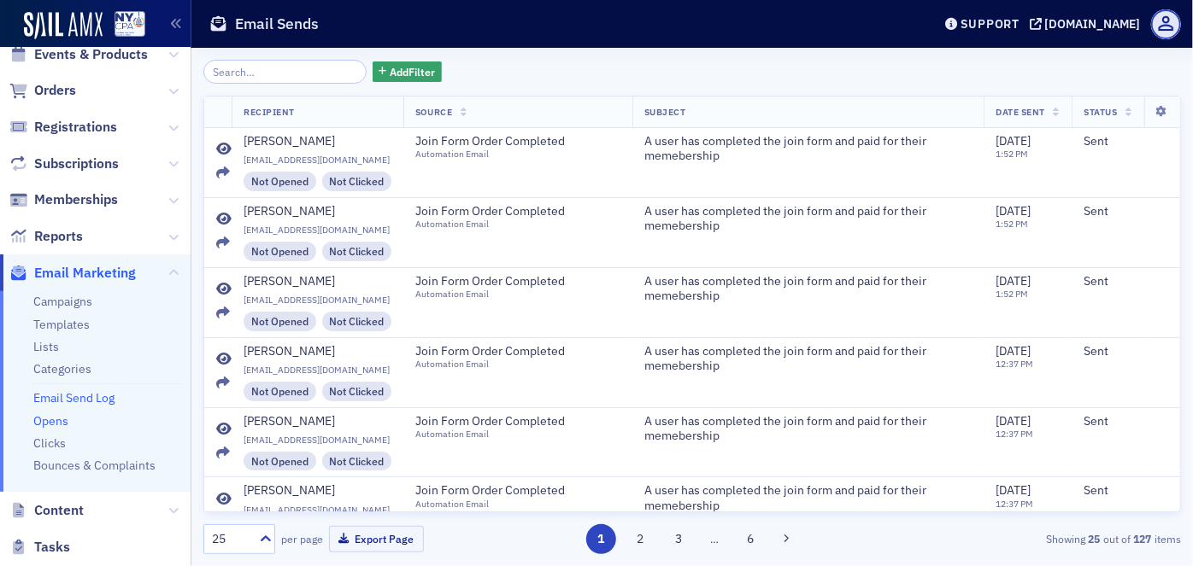
click at [56, 422] on link "Opens" at bounding box center [50, 421] width 35 height 15
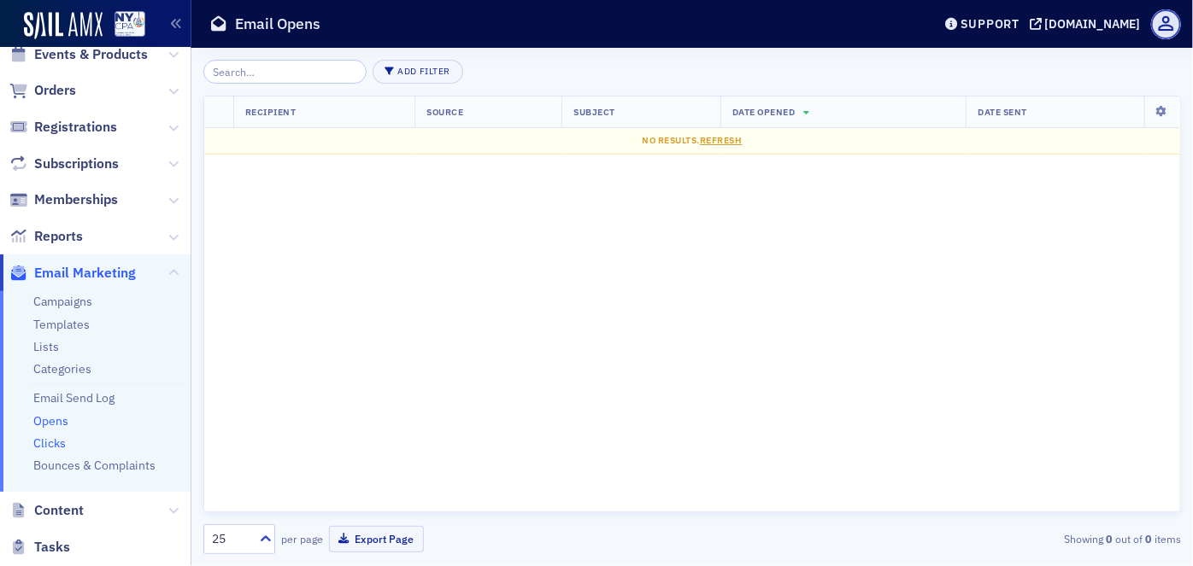
click at [44, 440] on link "Clicks" at bounding box center [49, 443] width 32 height 15
click at [73, 302] on link "Campaigns" at bounding box center [62, 301] width 59 height 15
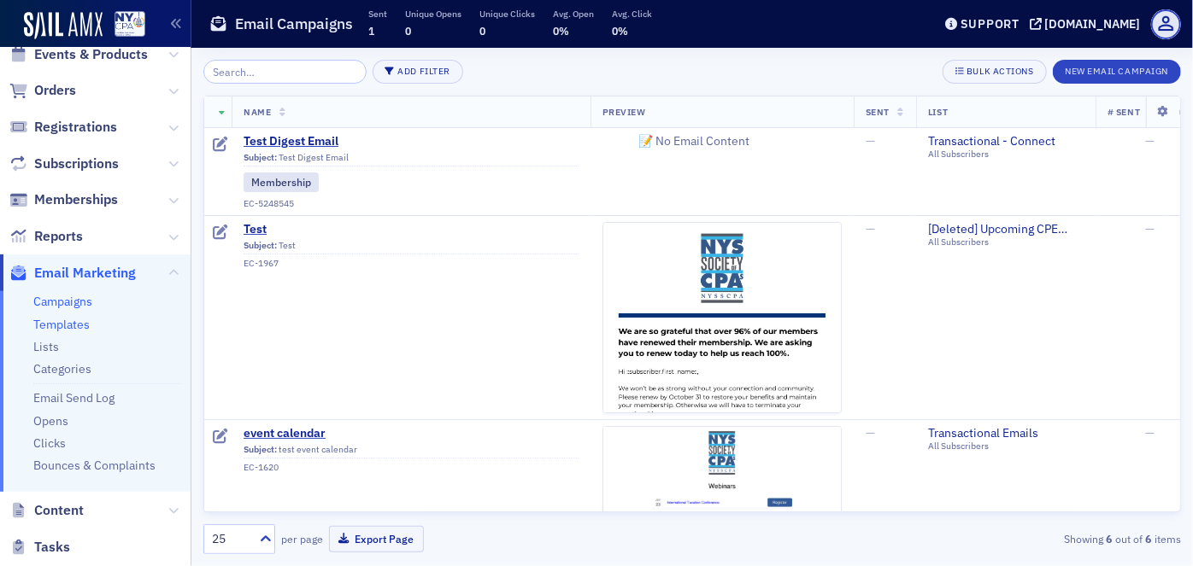
click at [49, 326] on link "Templates" at bounding box center [61, 324] width 56 height 15
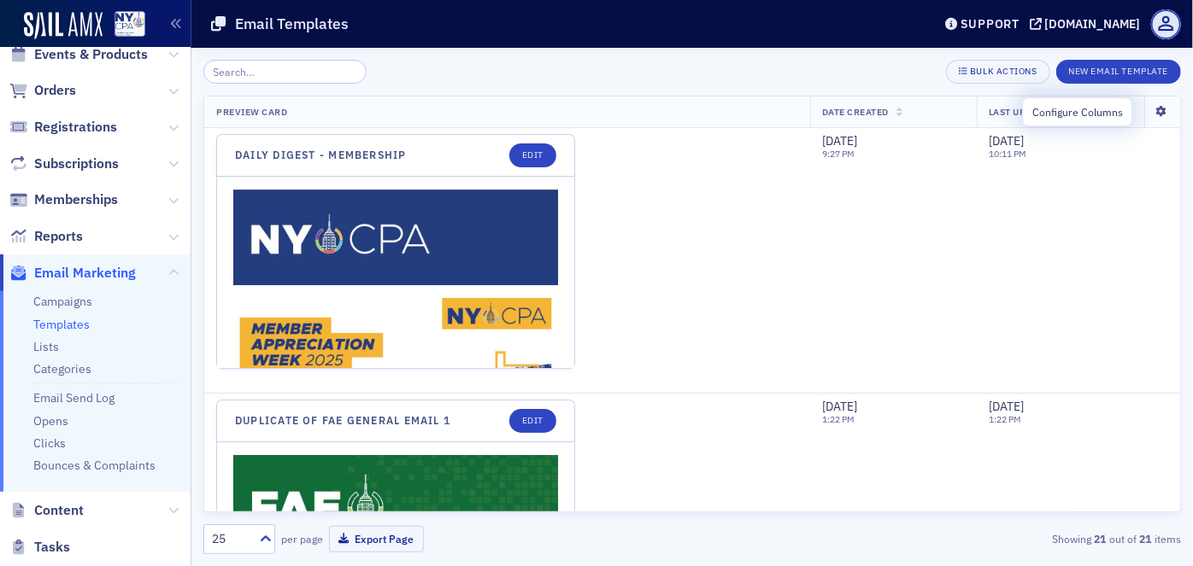
click at [1147, 110] on icon at bounding box center [1161, 112] width 35 height 10
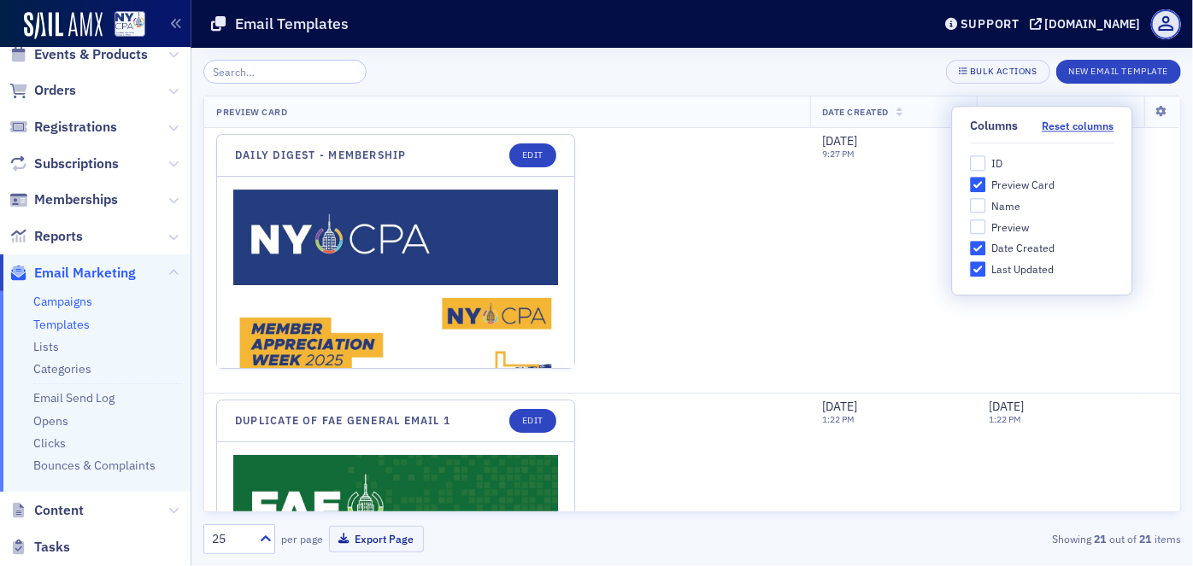
click at [78, 301] on link "Campaigns" at bounding box center [62, 301] width 59 height 15
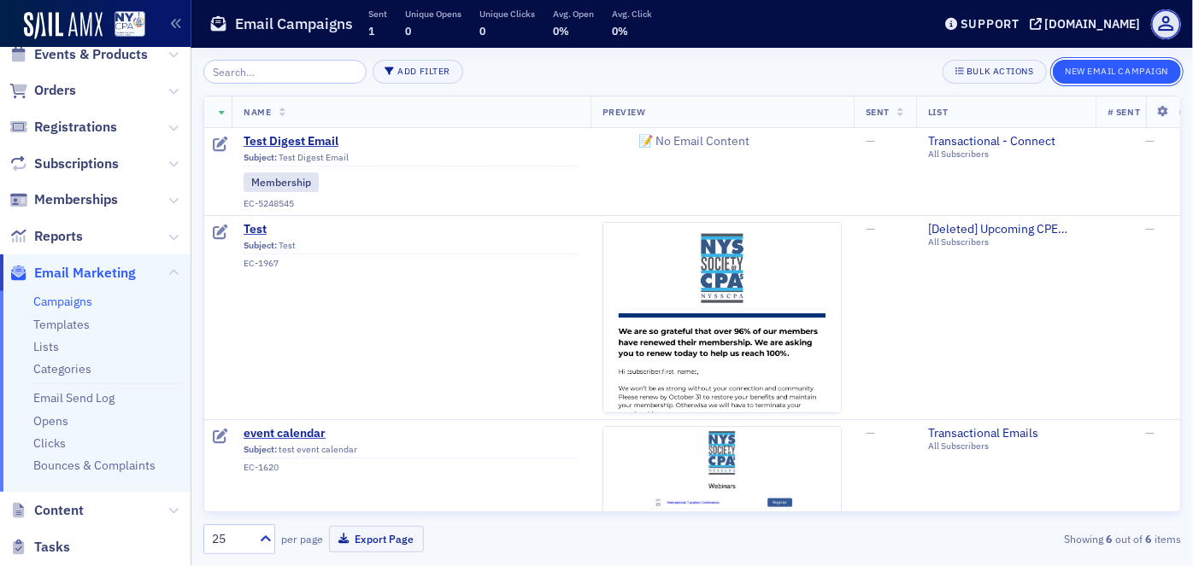
click at [1112, 70] on button "New Email Campaign" at bounding box center [1117, 72] width 128 height 24
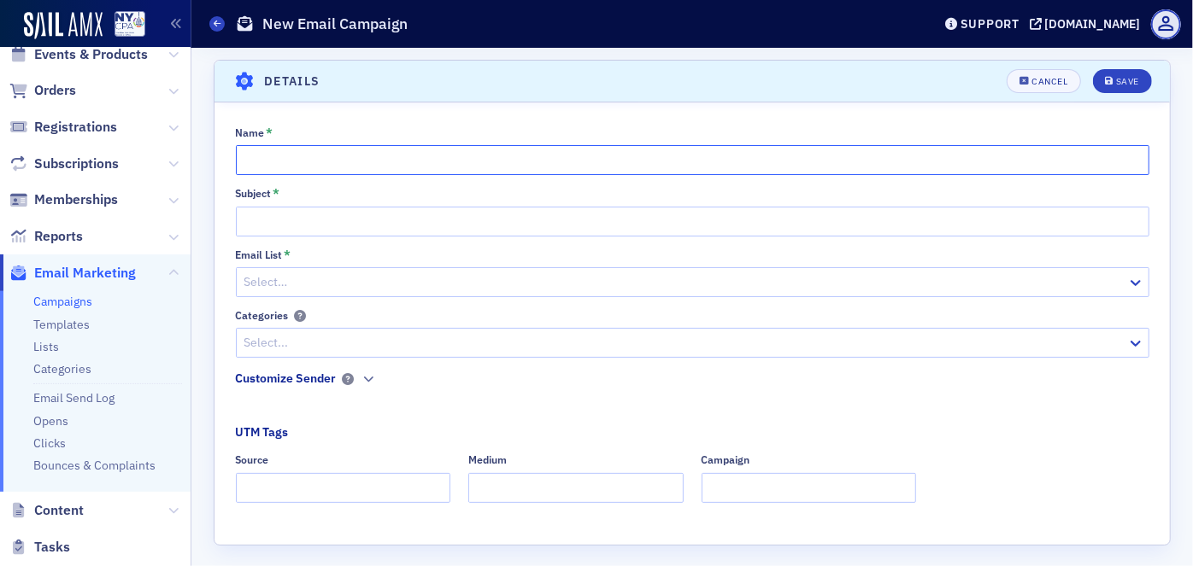
click at [317, 167] on input "Name *" at bounding box center [692, 160] width 913 height 30
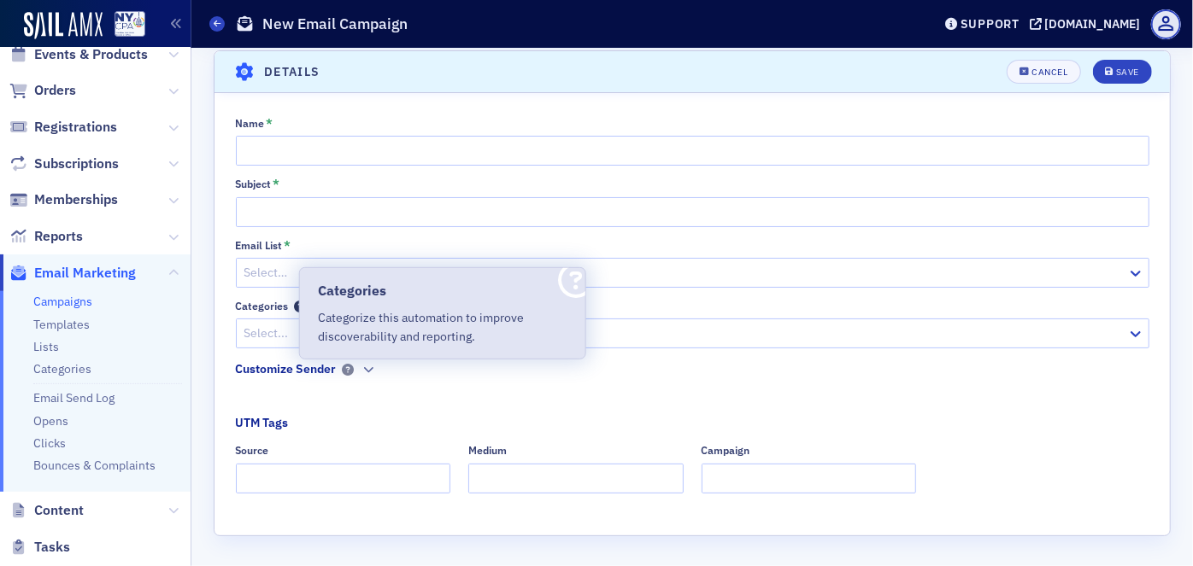
click at [295, 308] on icon at bounding box center [301, 307] width 12 height 12
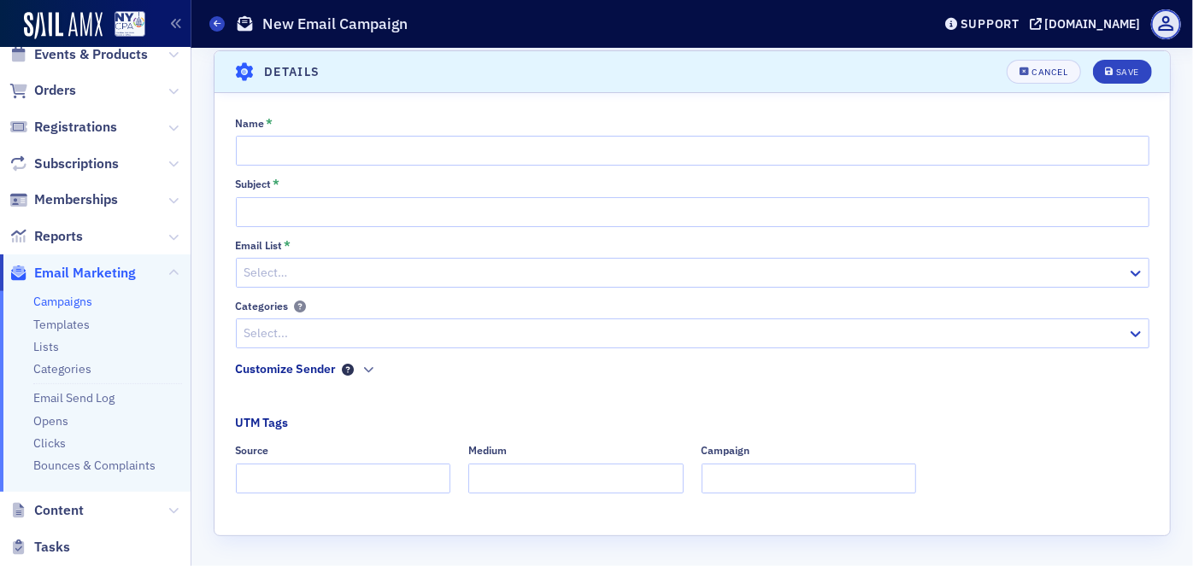
click at [343, 365] on icon at bounding box center [349, 370] width 12 height 12
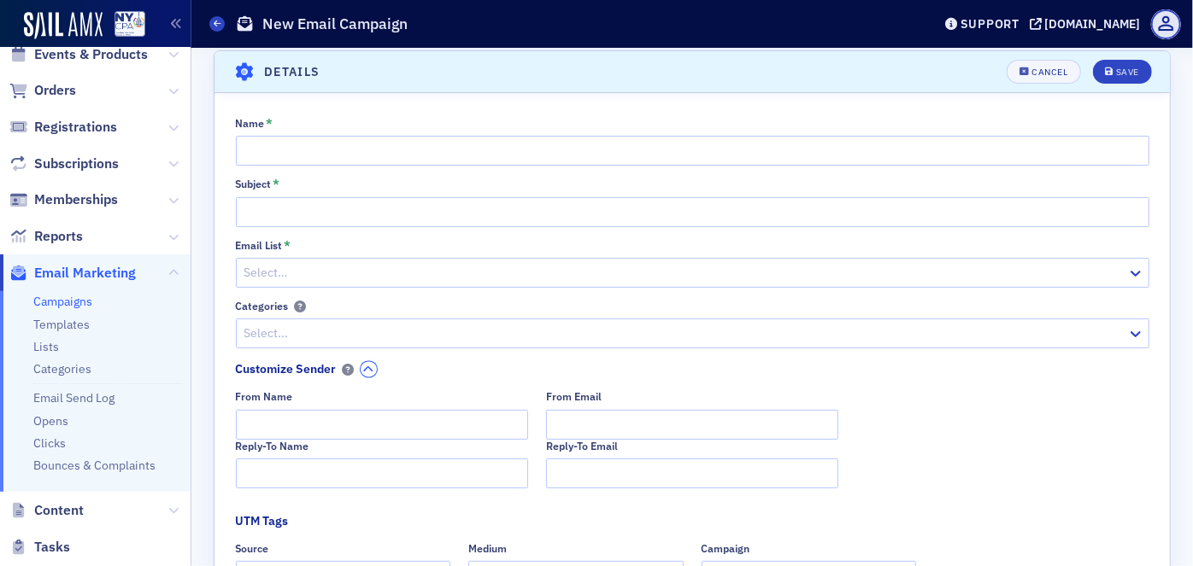
click at [363, 367] on icon "button" at bounding box center [368, 370] width 10 height 10
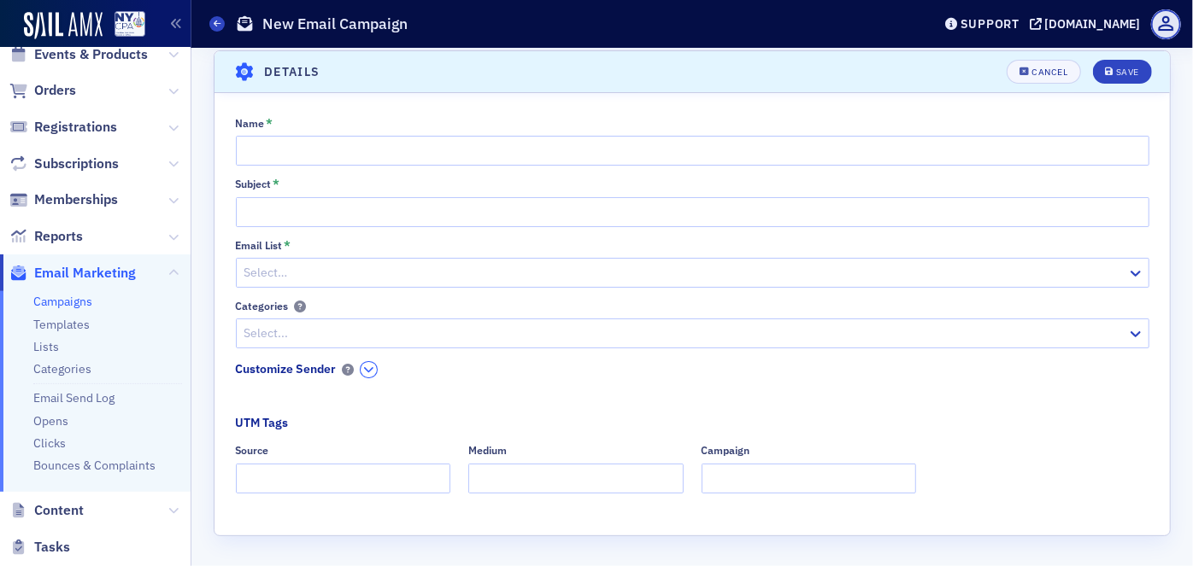
click at [363, 368] on icon "button" at bounding box center [368, 370] width 10 height 10
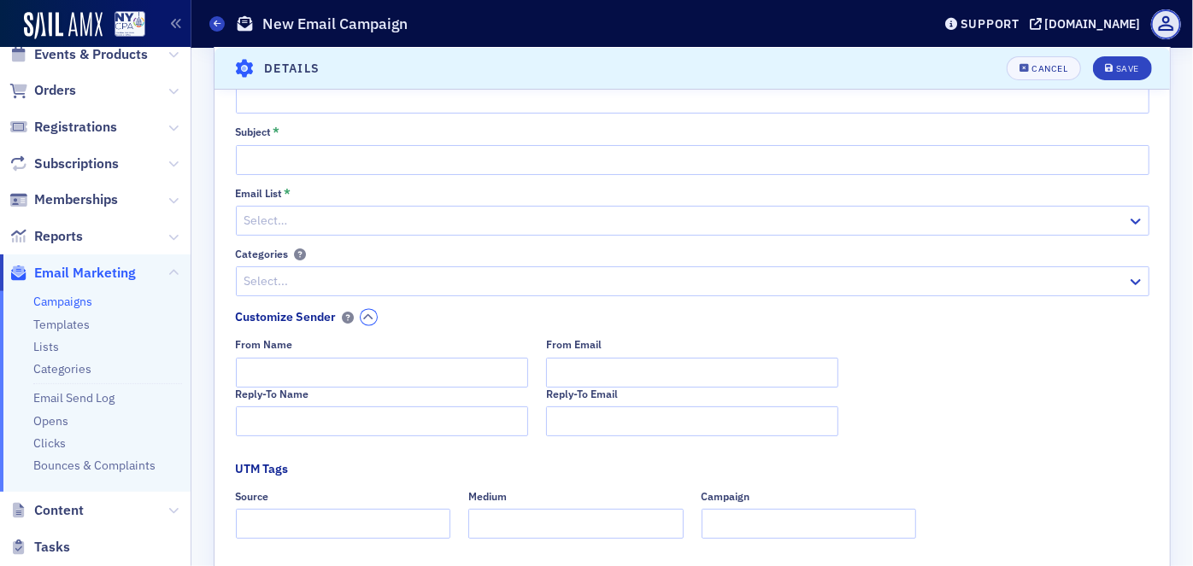
scroll to position [108, 0]
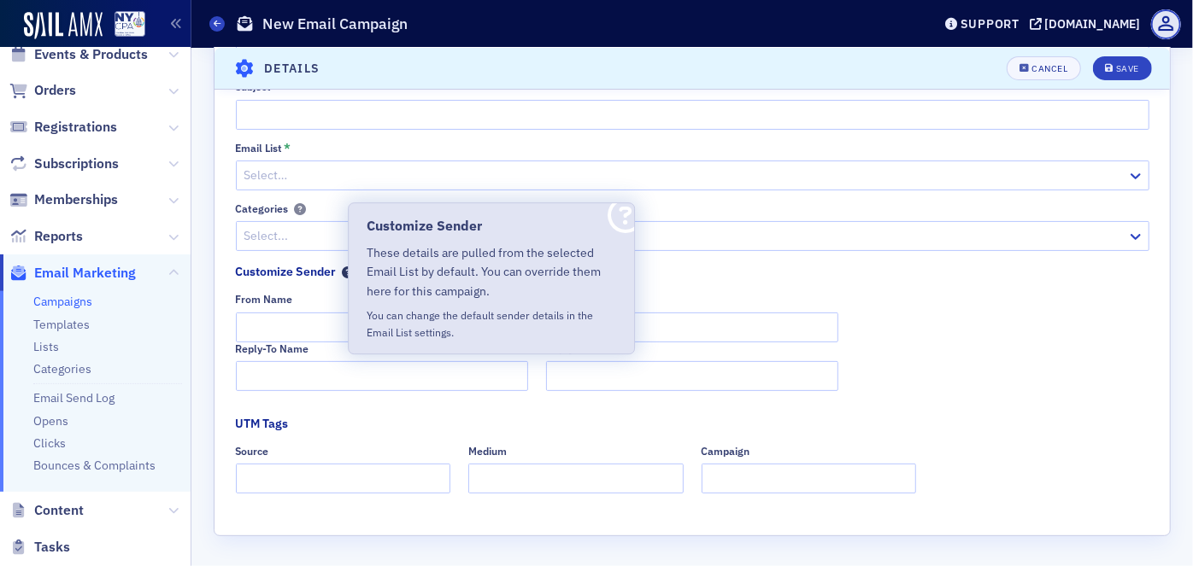
click at [343, 272] on icon at bounding box center [349, 273] width 12 height 12
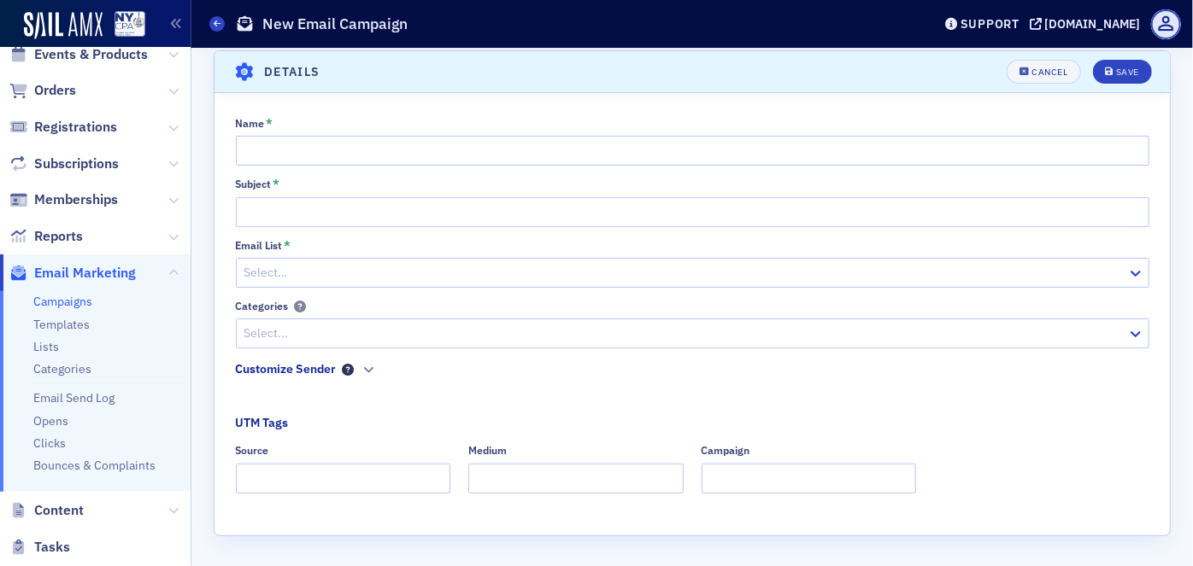
click at [343, 369] on icon at bounding box center [349, 370] width 12 height 12
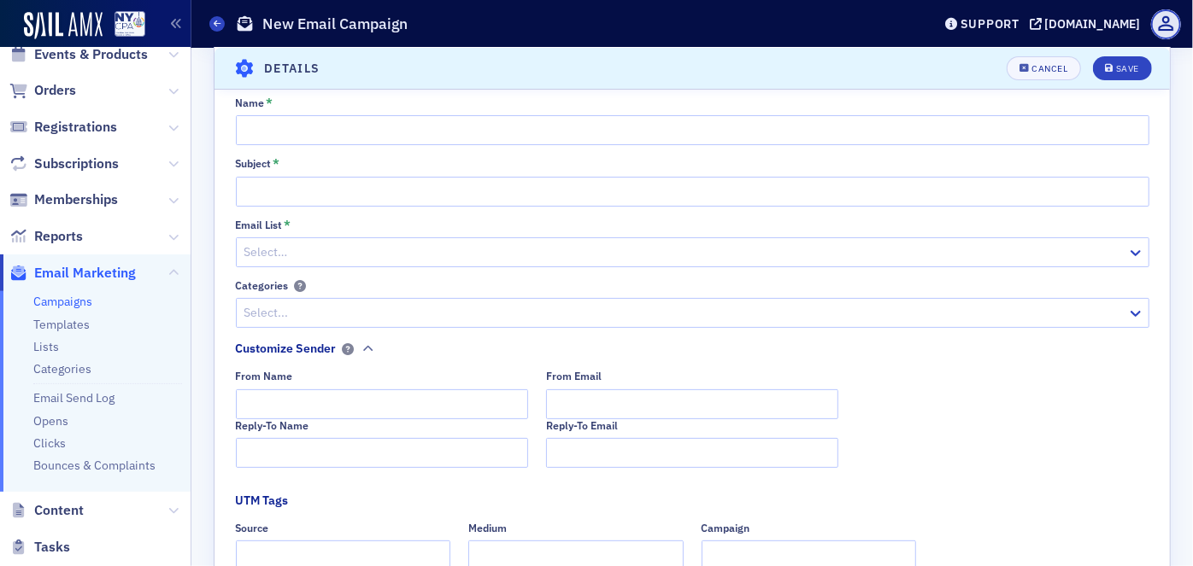
scroll to position [0, 0]
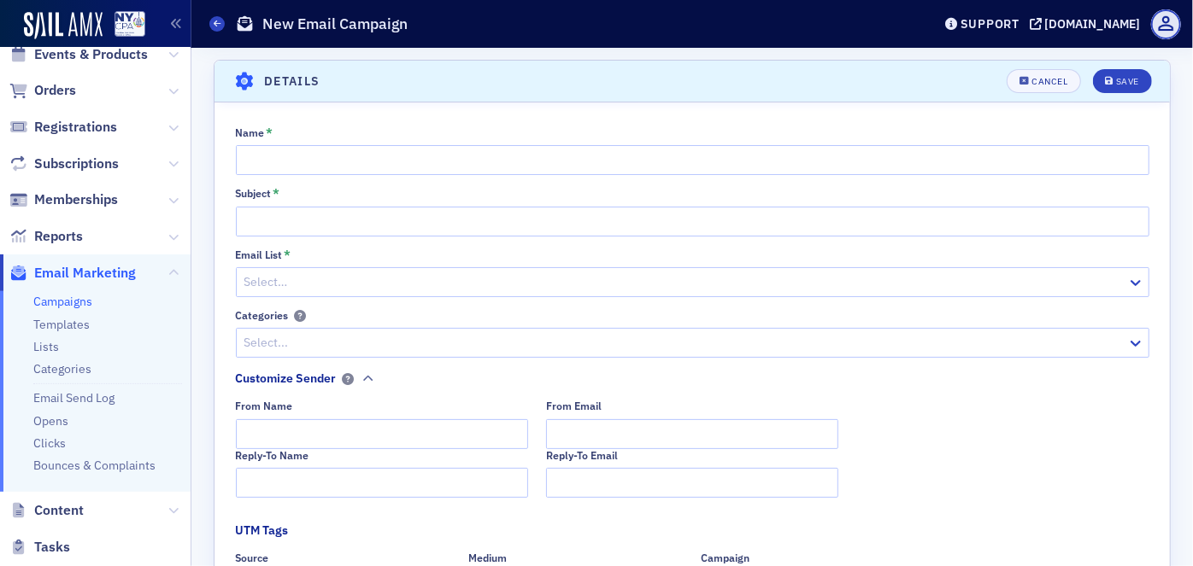
click at [82, 308] on link "Campaigns" at bounding box center [62, 301] width 59 height 15
